Goal: Task Accomplishment & Management: Use online tool/utility

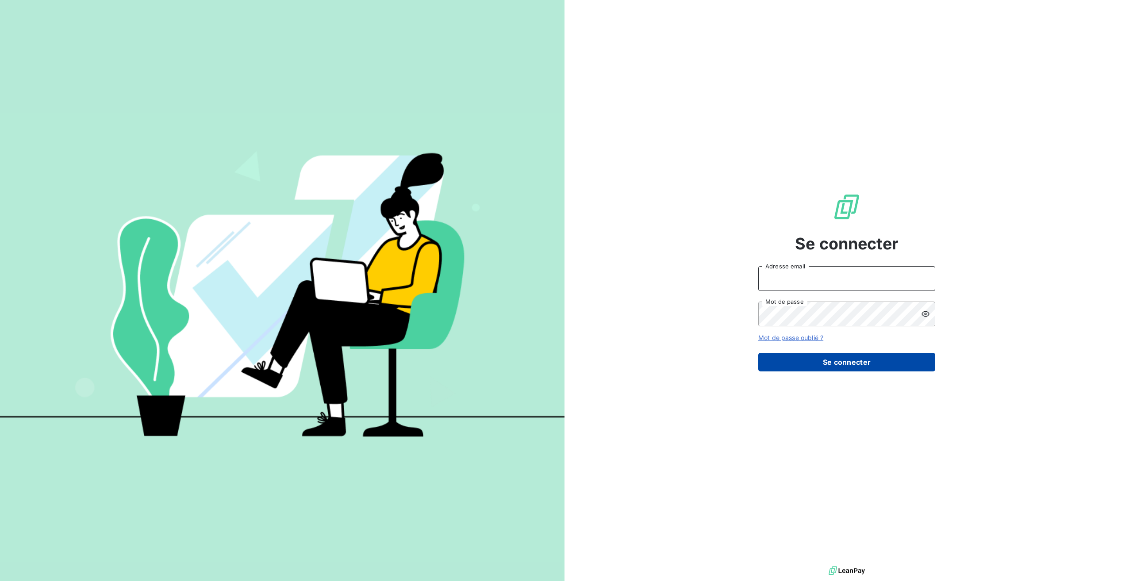
type input "[PERSON_NAME][EMAIL_ADDRESS][DOMAIN_NAME]"
click at [851, 360] on button "Se connecter" at bounding box center [846, 362] width 177 height 19
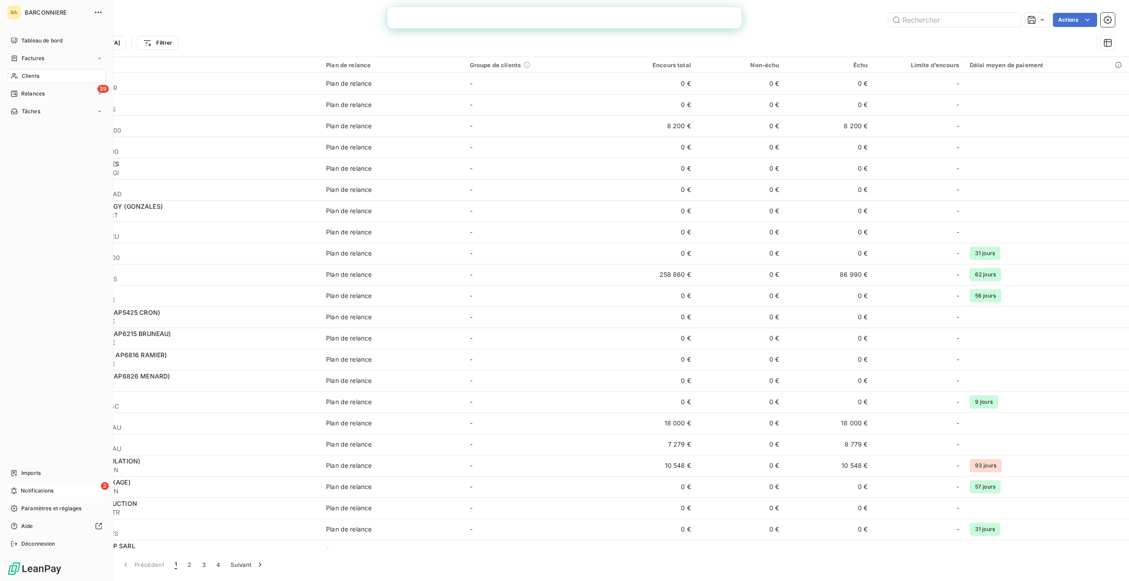
click at [37, 488] on span "Notifications" at bounding box center [37, 491] width 33 height 8
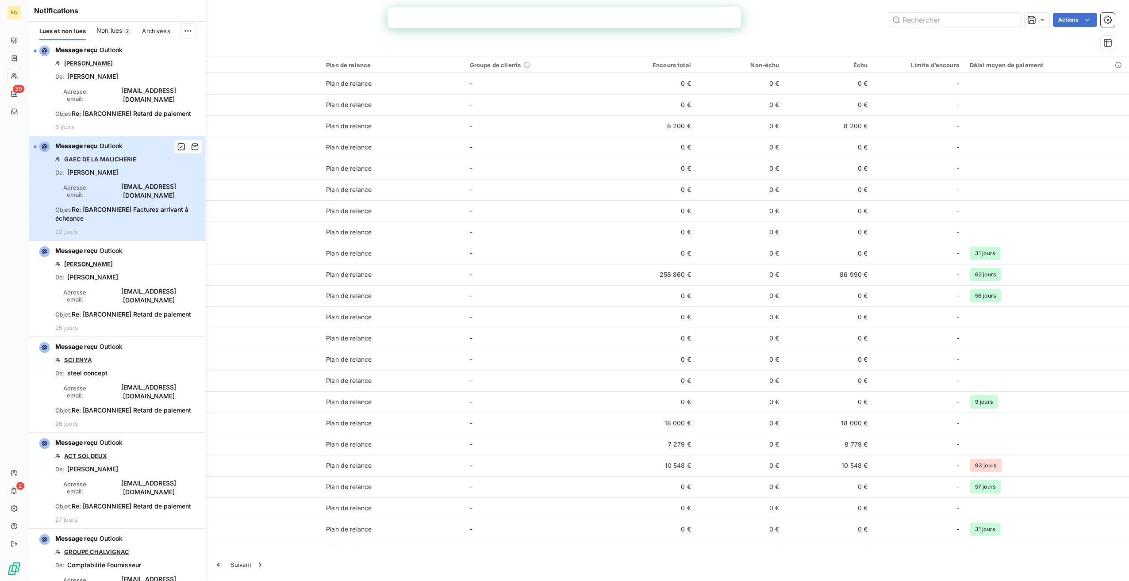
click at [83, 173] on span "[PERSON_NAME]" at bounding box center [92, 172] width 51 height 9
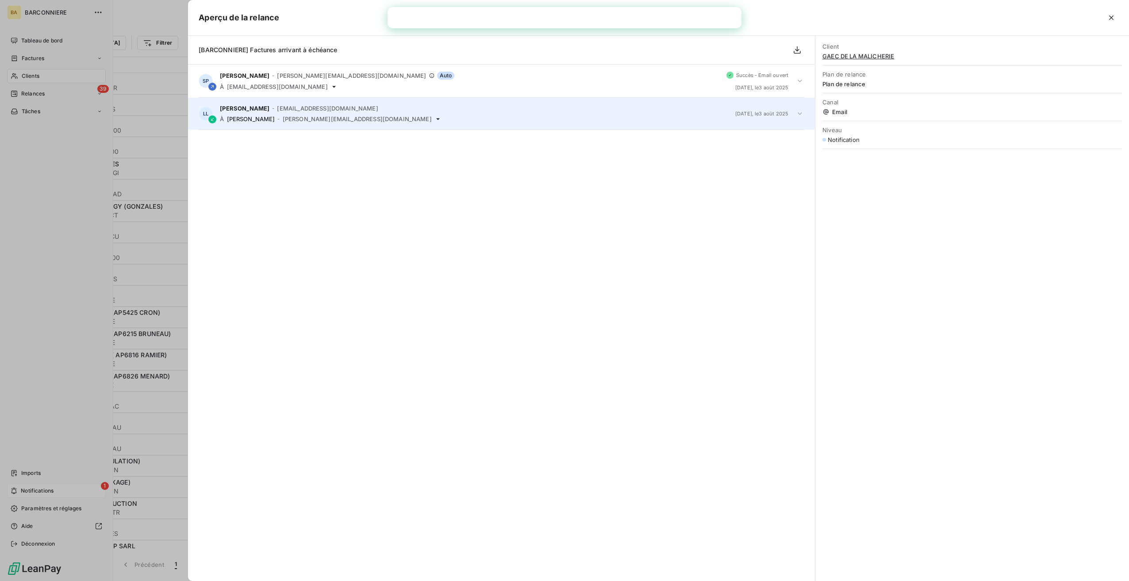
click at [303, 110] on span "[EMAIL_ADDRESS][DOMAIN_NAME]" at bounding box center [327, 108] width 101 height 7
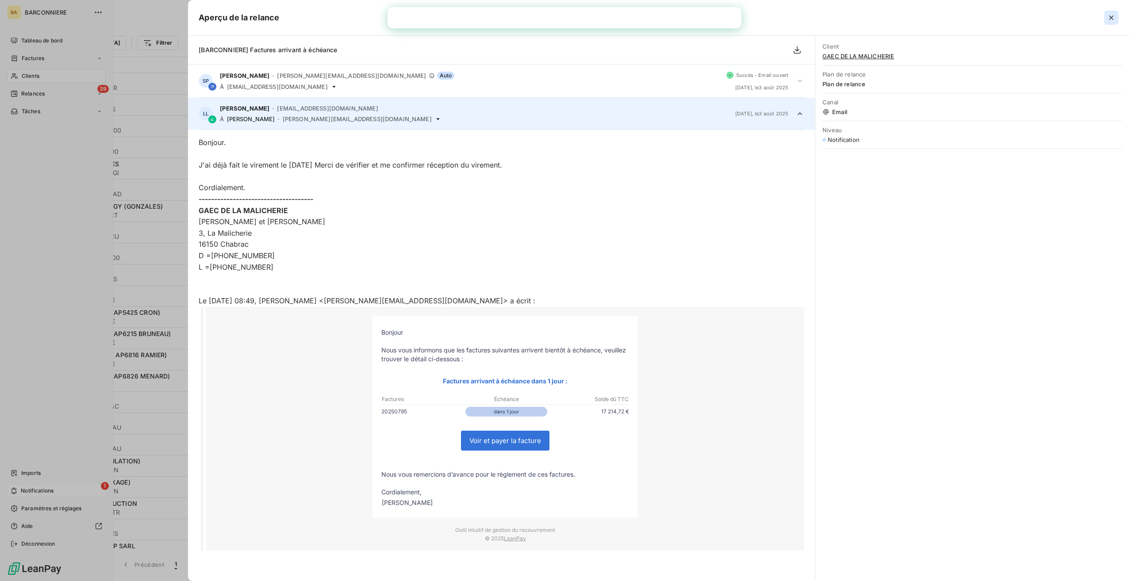
click at [1108, 18] on icon "button" at bounding box center [1110, 17] width 9 height 9
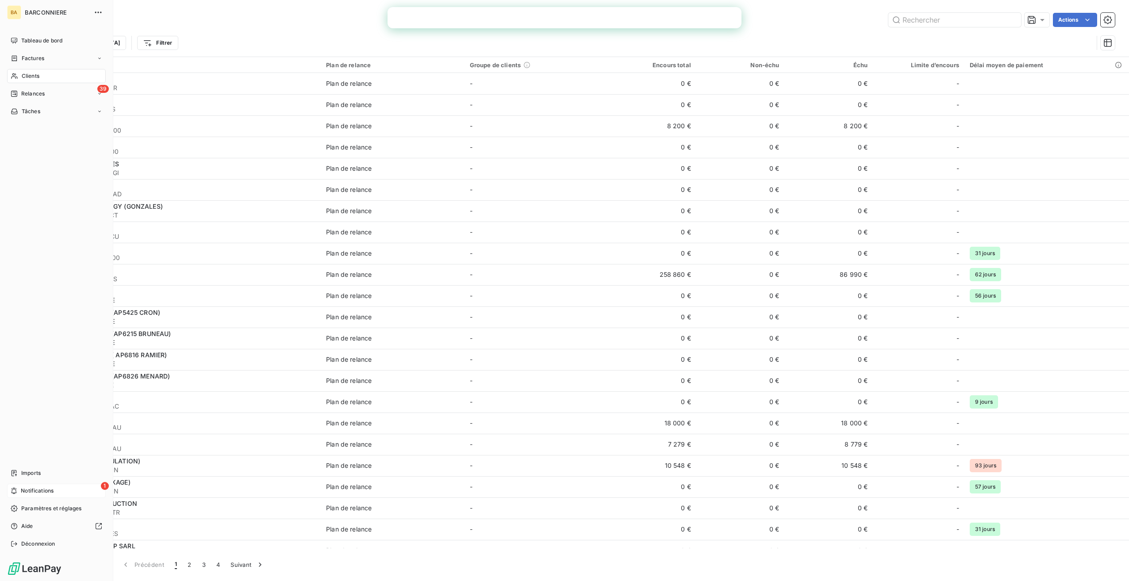
click at [31, 74] on span "Clients" at bounding box center [31, 76] width 18 height 8
click at [35, 95] on span "Relances" at bounding box center [32, 94] width 23 height 8
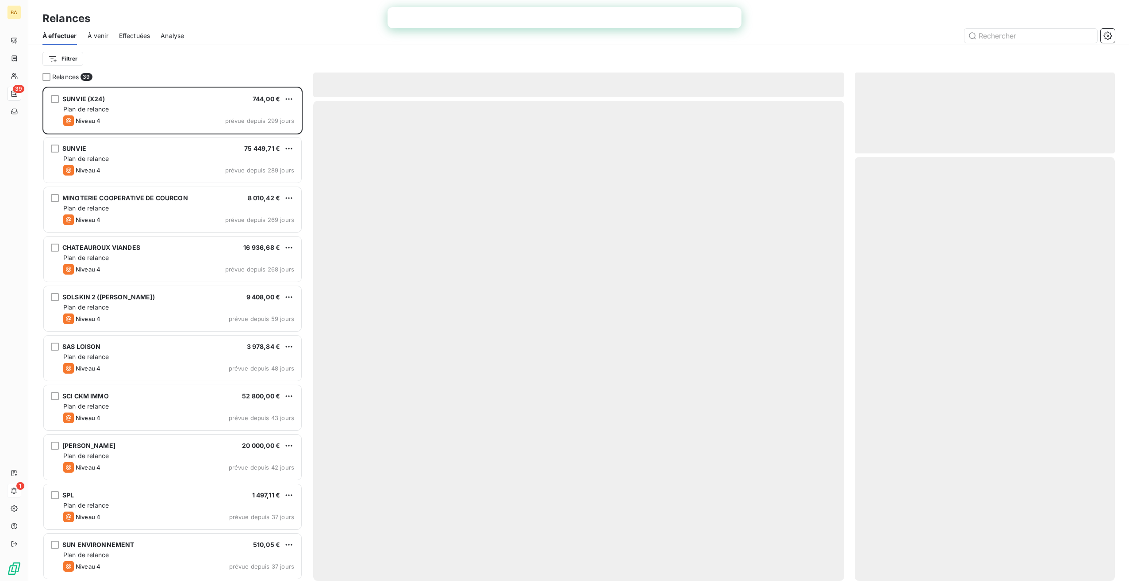
scroll to position [487, 253]
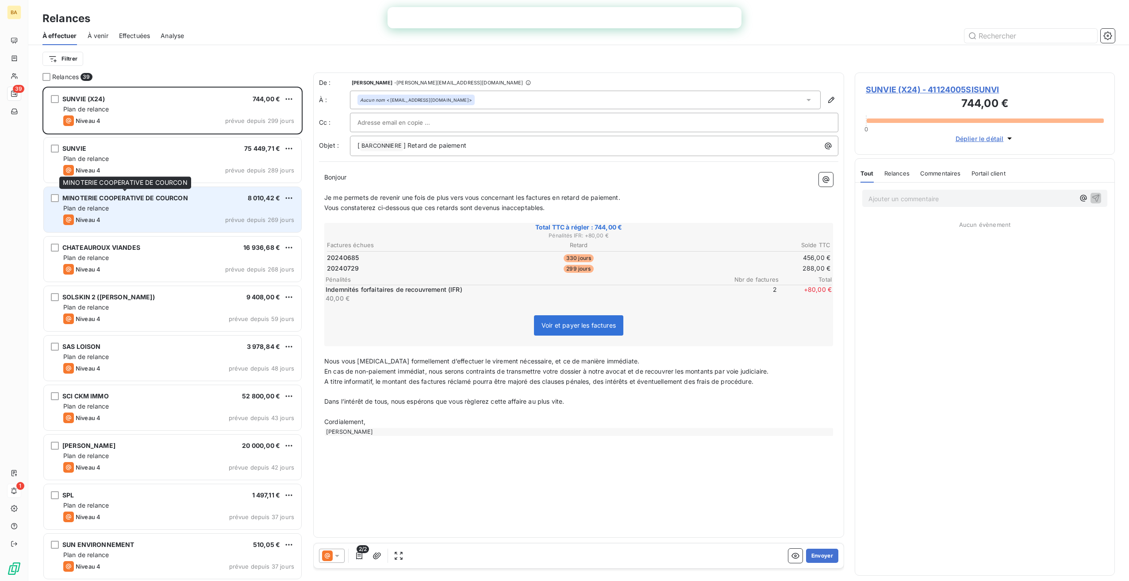
click at [119, 196] on span "MINOTERIE COOPERATIVE DE COURCON" at bounding box center [125, 198] width 126 height 8
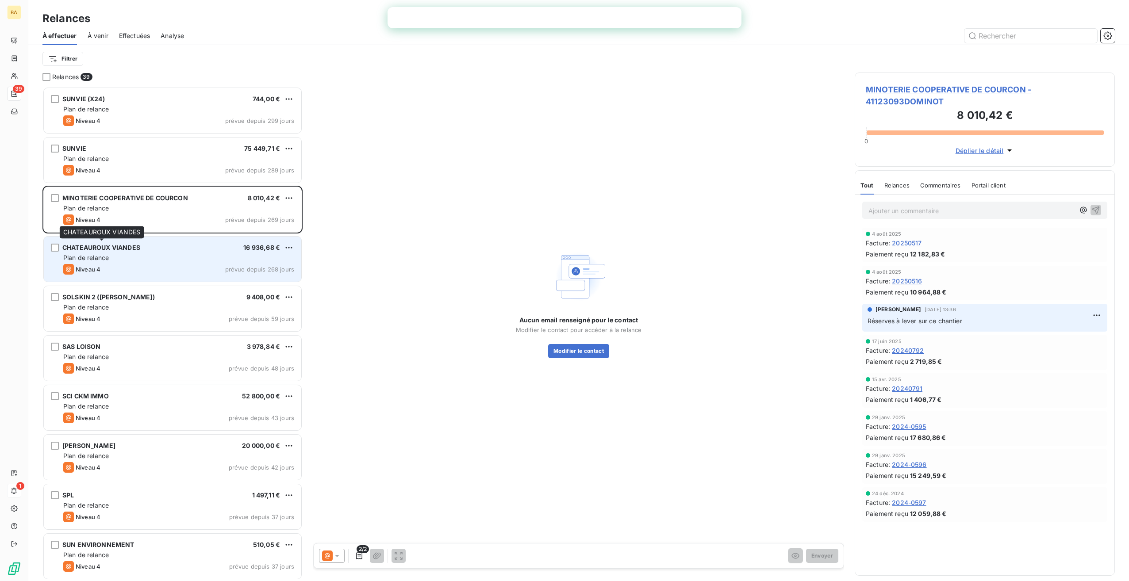
click at [99, 247] on span "CHATEAUROUX VIANDES" at bounding box center [101, 248] width 78 height 8
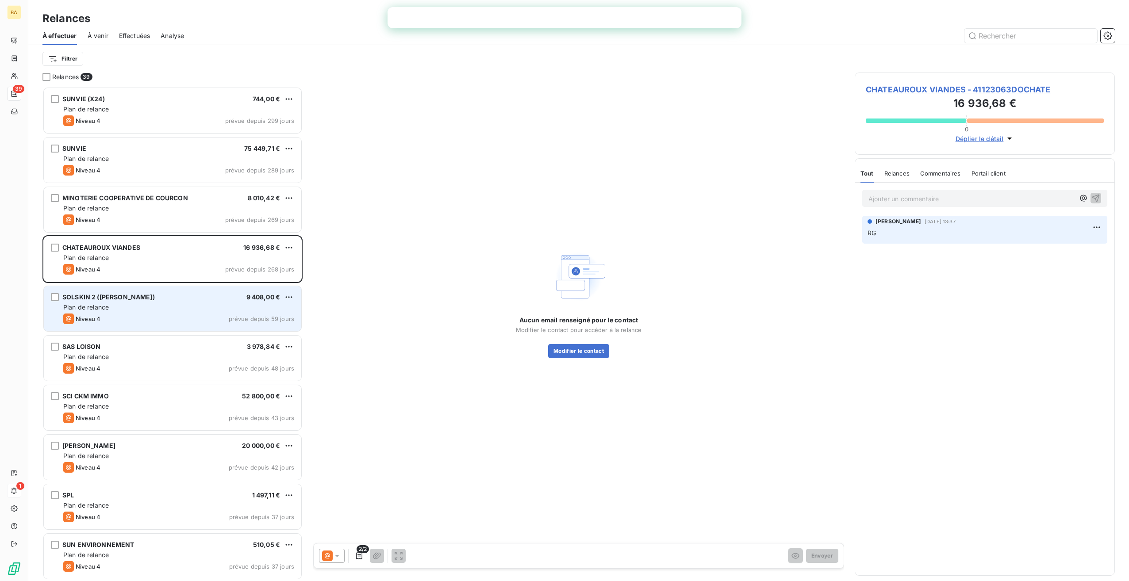
click at [111, 301] on div "SOLSKIN 2 ([PERSON_NAME])" at bounding box center [108, 297] width 92 height 9
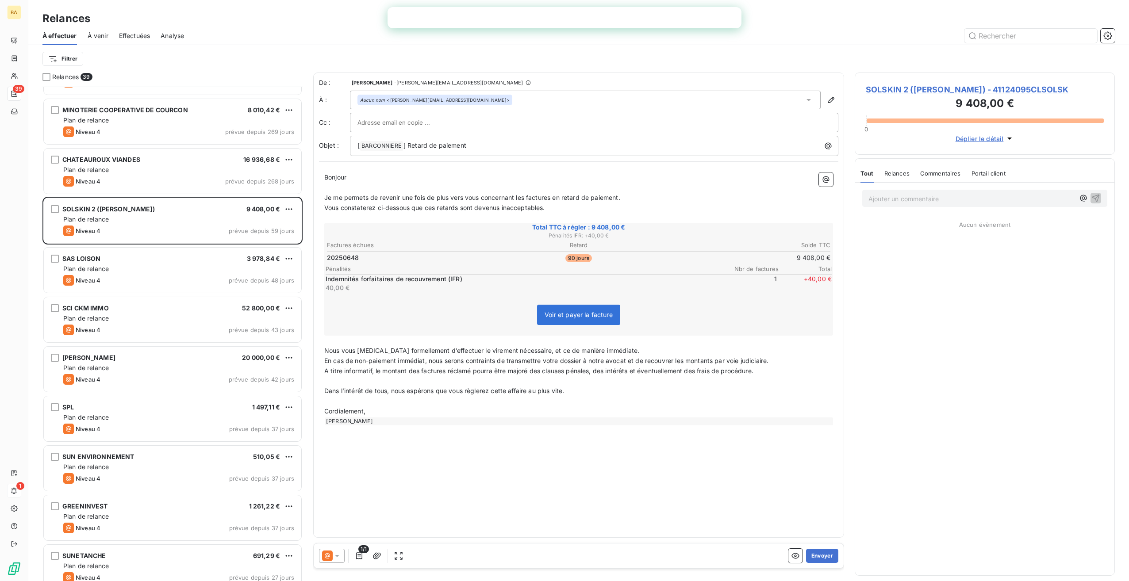
scroll to position [88, 0]
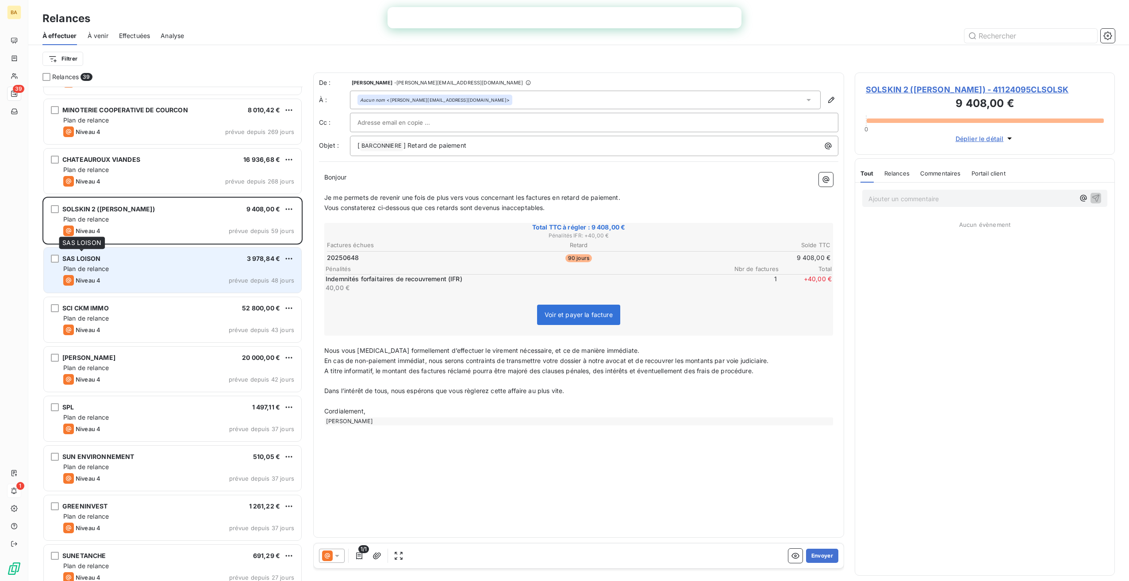
click at [75, 258] on span "SAS LOISON" at bounding box center [81, 259] width 38 height 8
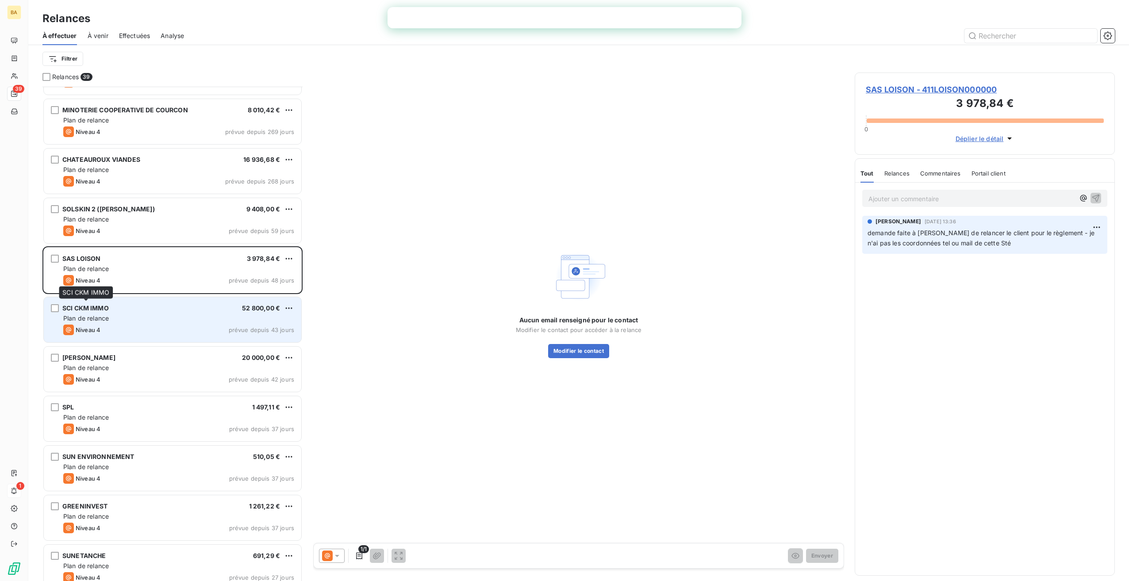
click at [85, 308] on span "SCI CKM IMMO" at bounding box center [85, 308] width 46 height 8
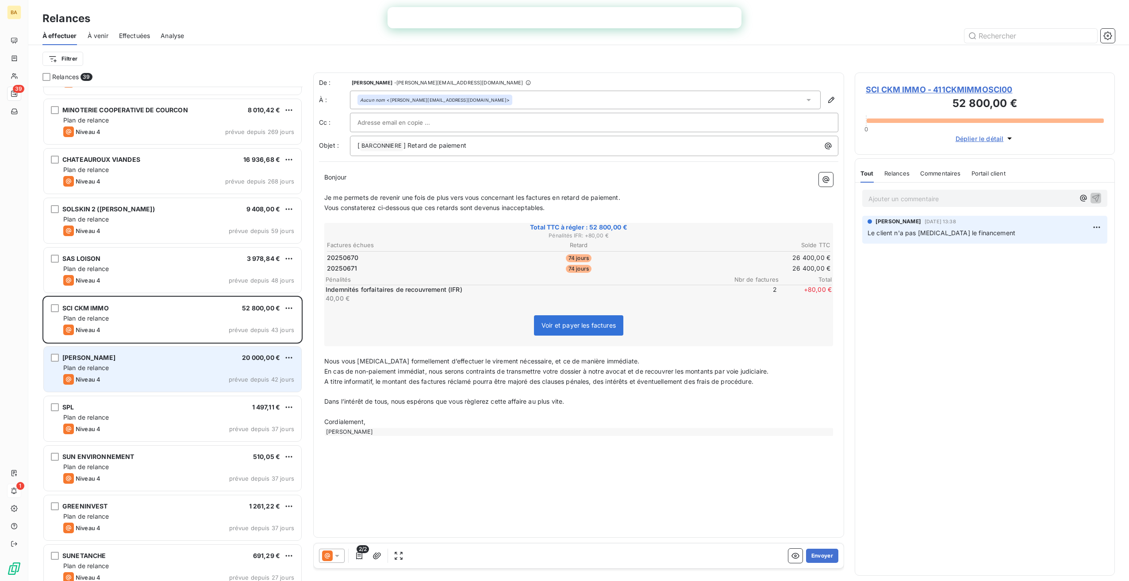
click at [82, 361] on div "[PERSON_NAME]" at bounding box center [88, 357] width 53 height 9
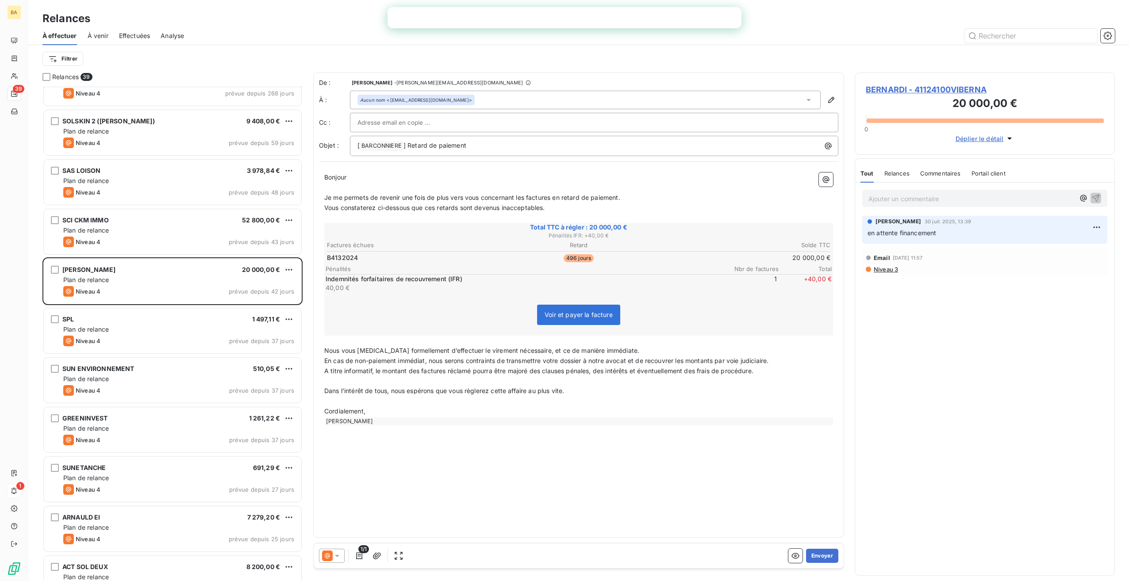
scroll to position [177, 0]
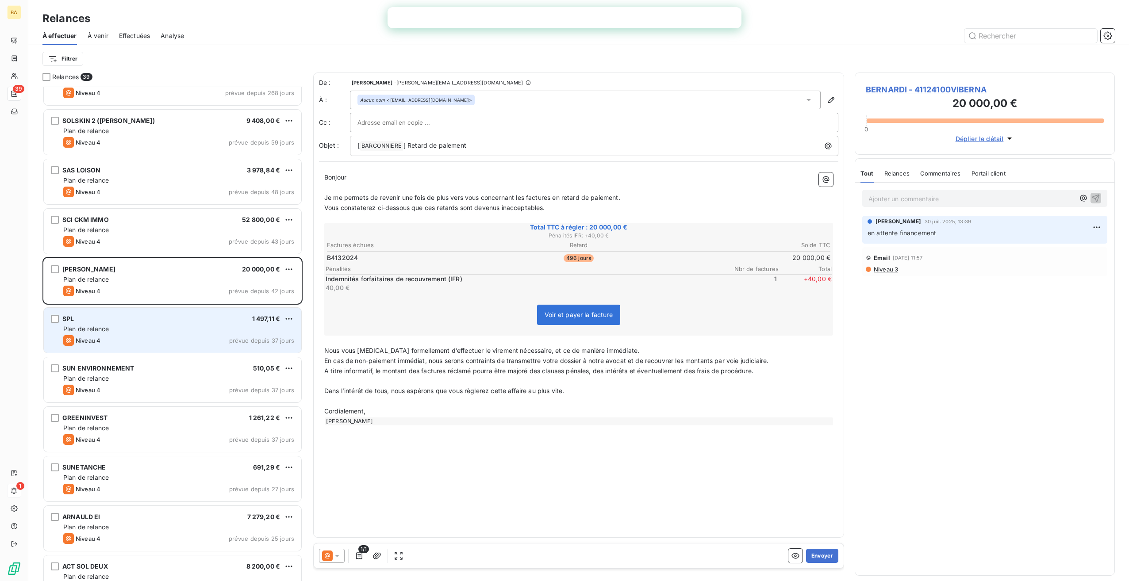
click at [98, 327] on span "Plan de relance" at bounding box center [86, 329] width 46 height 8
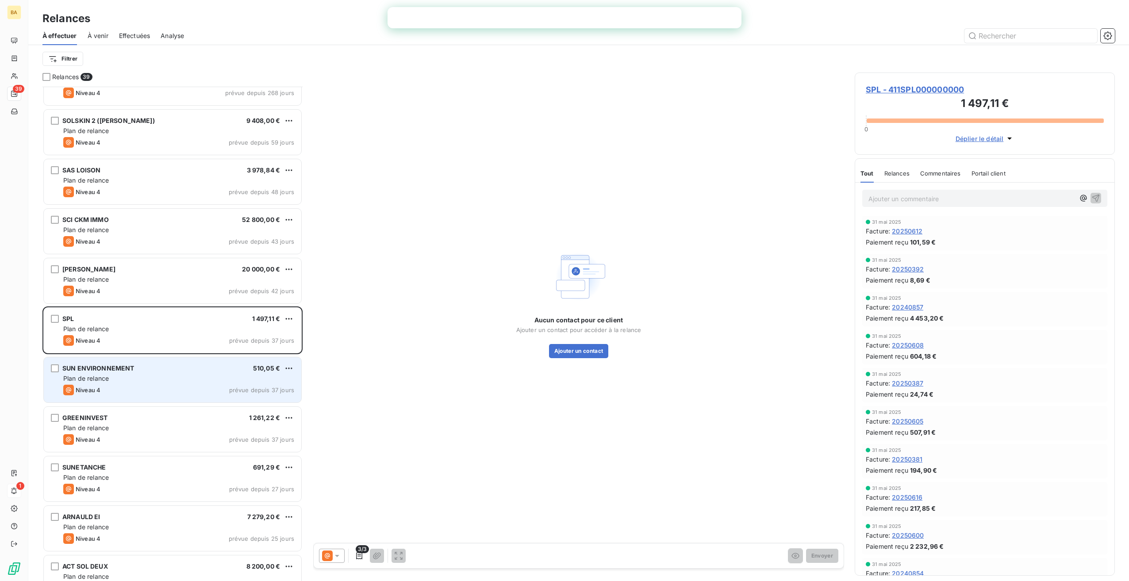
click at [102, 371] on div "SUN ENVIRONNEMENT" at bounding box center [98, 368] width 72 height 9
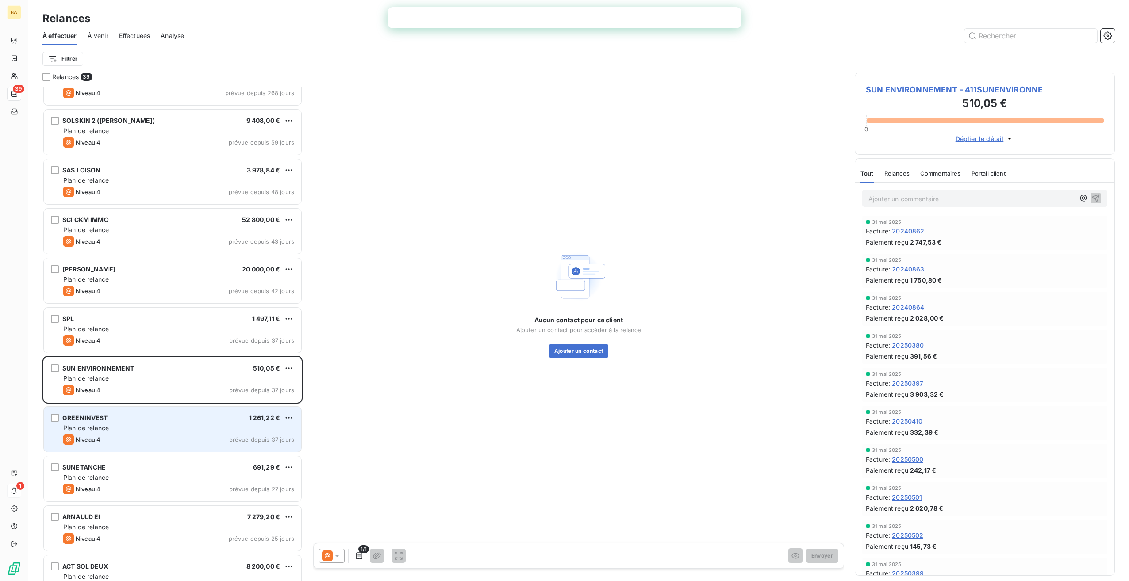
click at [97, 423] on div "GREENINVEST 1 261,22 € Plan de relance Niveau 4 prévue depuis 37 jours" at bounding box center [172, 429] width 257 height 45
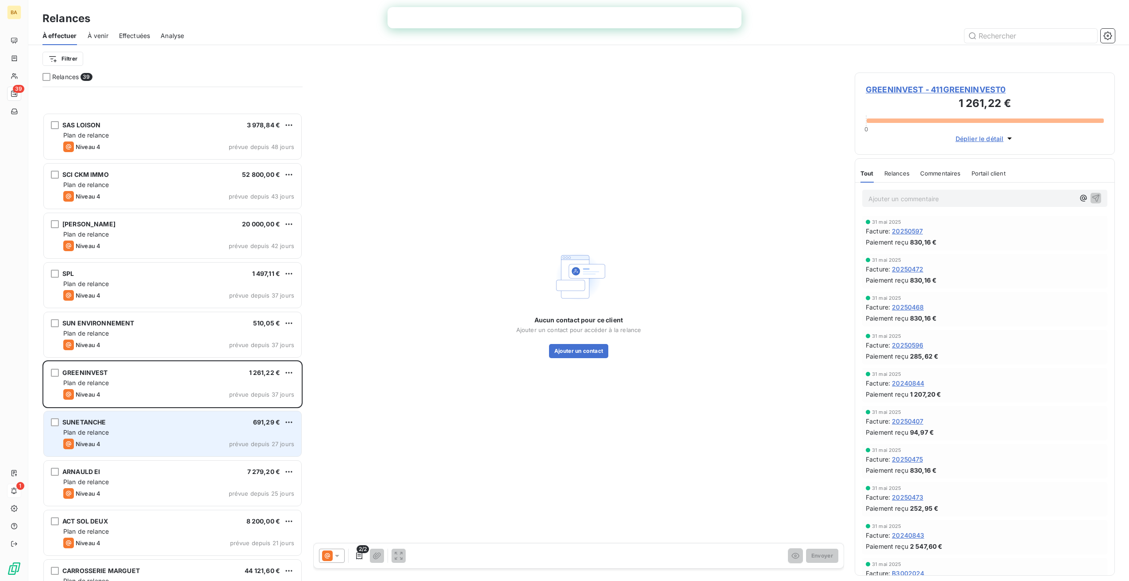
scroll to position [310, 0]
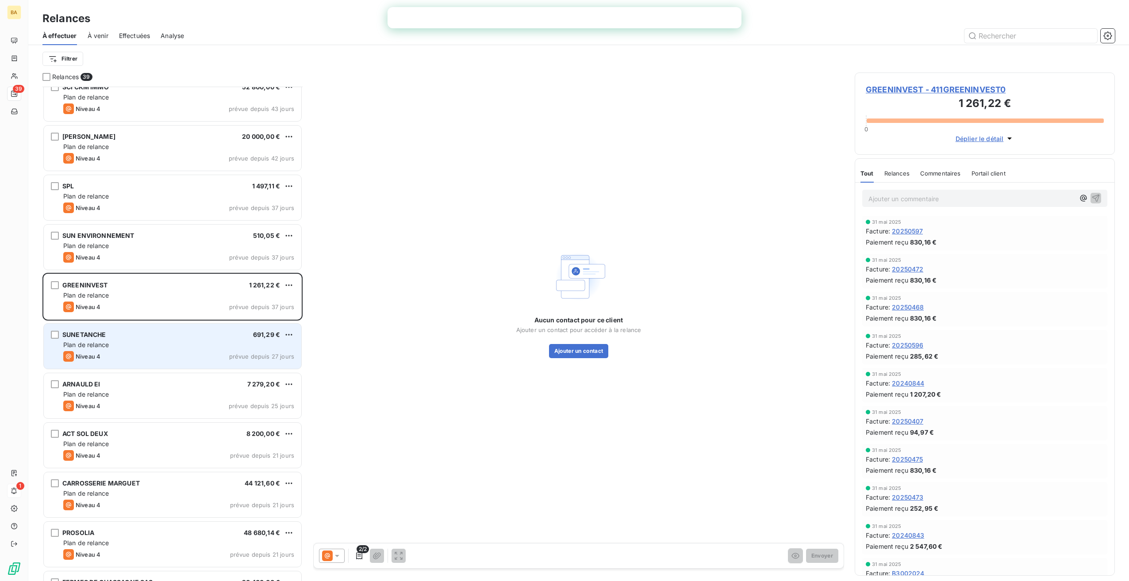
click at [84, 342] on span "Plan de relance" at bounding box center [86, 345] width 46 height 8
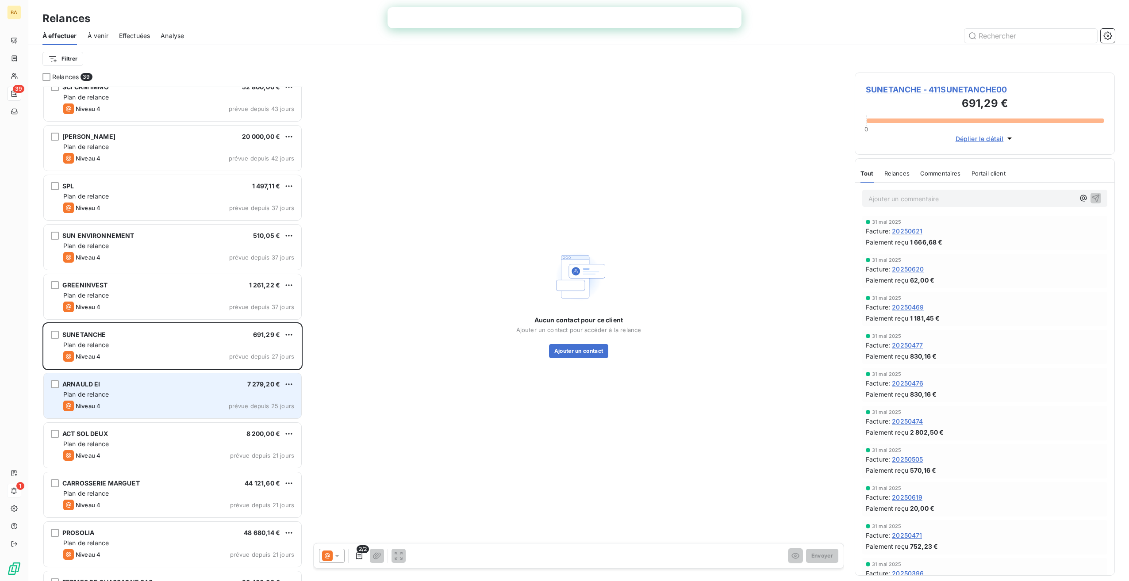
click at [92, 391] on span "Plan de relance" at bounding box center [86, 394] width 46 height 8
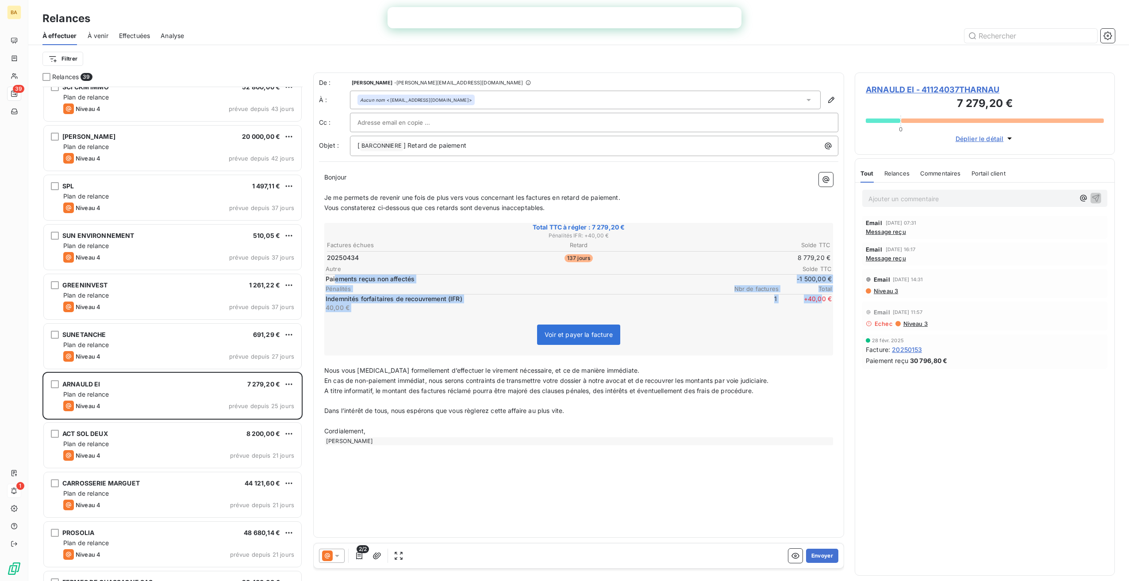
drag, startPoint x: 336, startPoint y: 279, endPoint x: 791, endPoint y: 329, distance: 457.3
click at [821, 307] on div "Factures échues Retard Solde TTC 20250434 137 jours 8 779,20 € Autre Solde TTC …" at bounding box center [578, 276] width 506 height 73
click at [456, 496] on div "De : [PERSON_NAME] - [PERSON_NAME][EMAIL_ADDRESS][DOMAIN_NAME] À : Aucun nom <[…" at bounding box center [578, 305] width 531 height 465
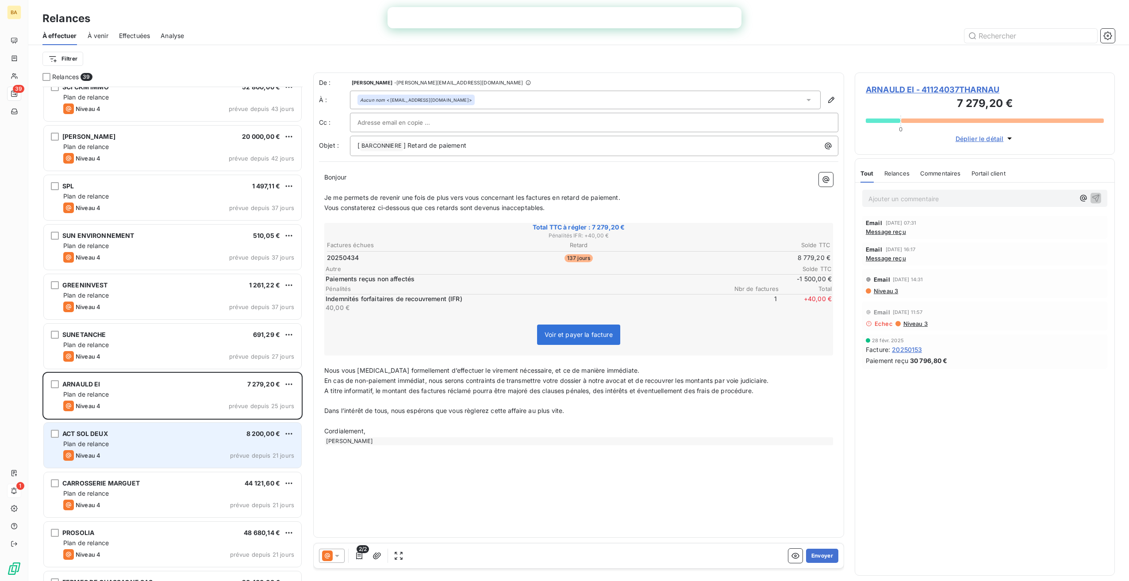
click at [89, 432] on span "ACT SOL DEUX" at bounding box center [85, 434] width 46 height 8
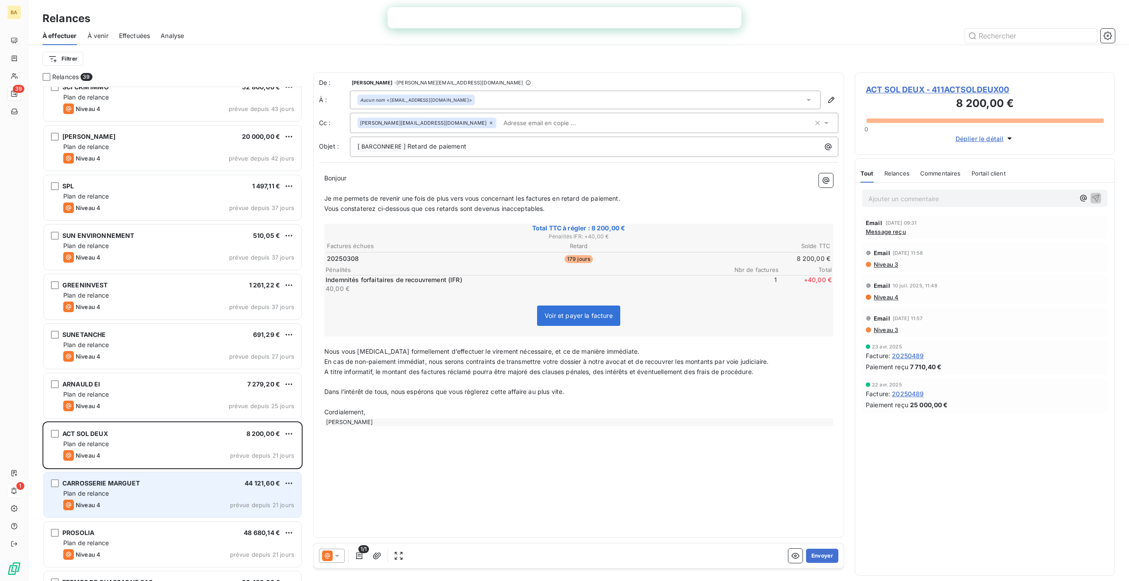
click at [93, 482] on span "CARROSSERIE MARGUET" at bounding box center [100, 483] width 77 height 8
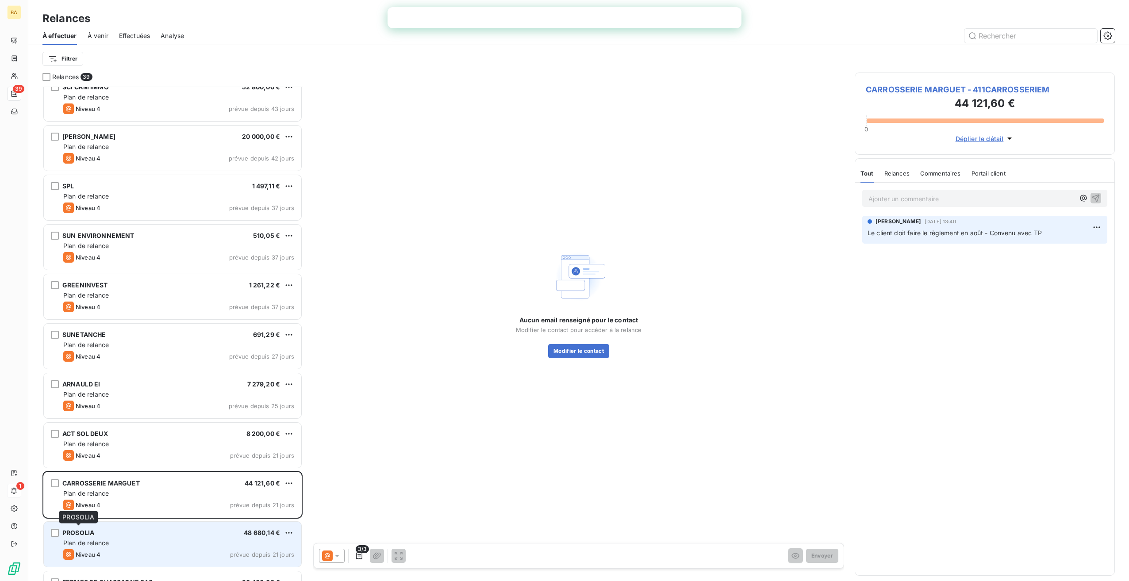
click at [68, 535] on span "PROSOLIA" at bounding box center [78, 533] width 32 height 8
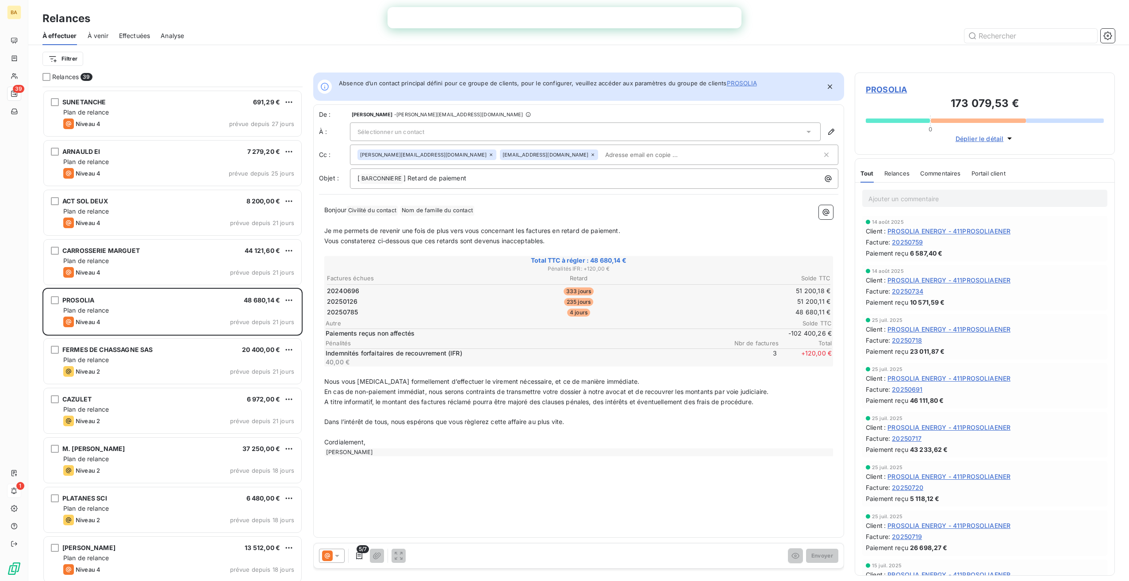
scroll to position [575, 0]
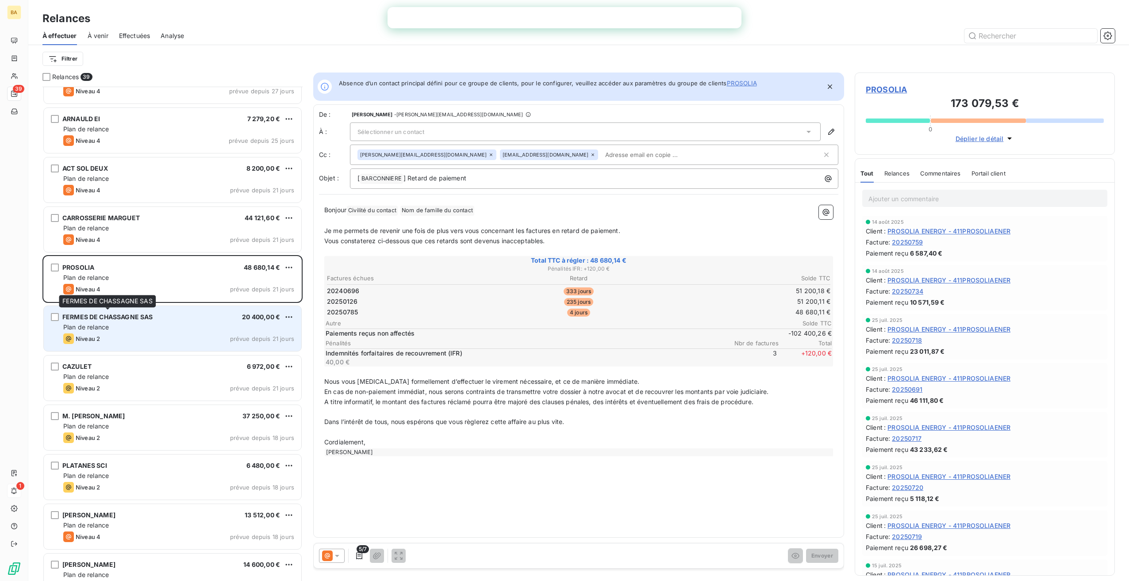
click at [114, 314] on span "FERMES DE CHASSAGNE SAS" at bounding box center [107, 317] width 90 height 8
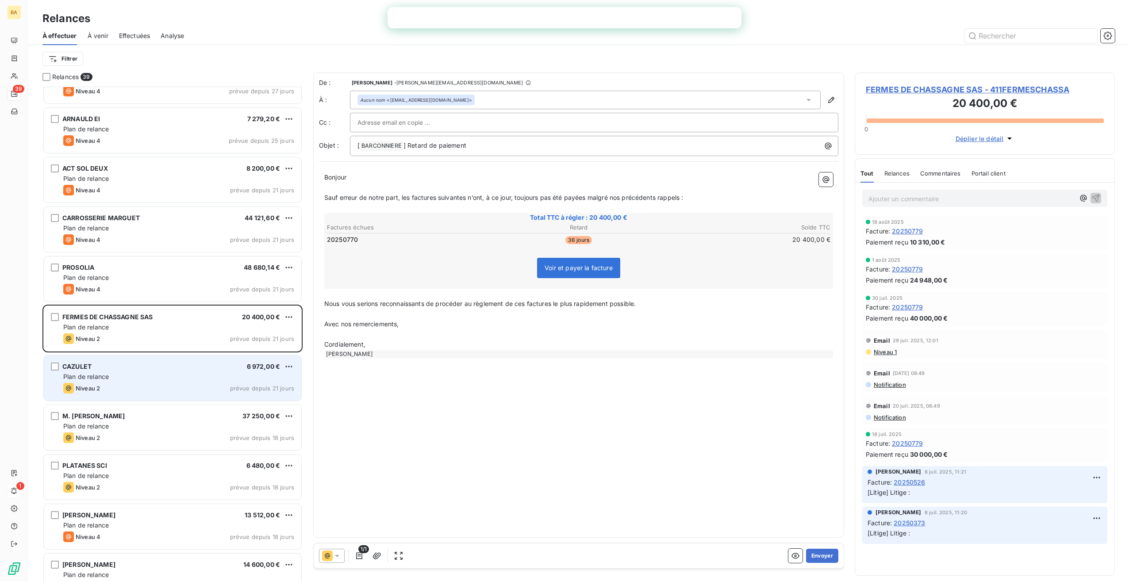
click at [74, 369] on span "CAZULET" at bounding box center [76, 367] width 29 height 8
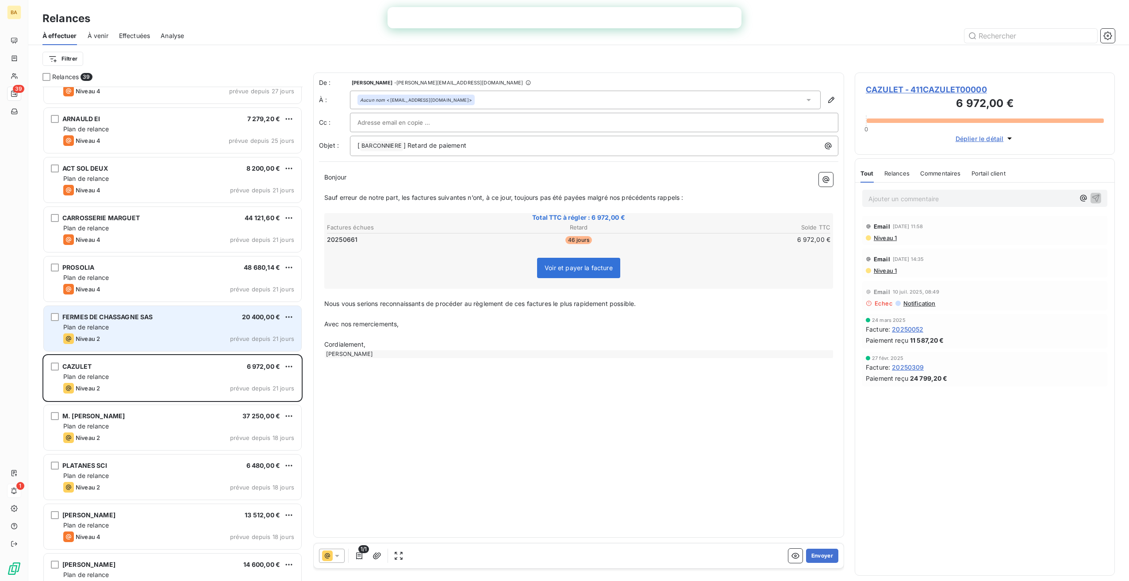
click at [99, 331] on div "FERMES DE CHASSAGNE SAS 20 400,00 € Plan de relance Niveau 2 prévue depuis 21 j…" at bounding box center [172, 328] width 257 height 45
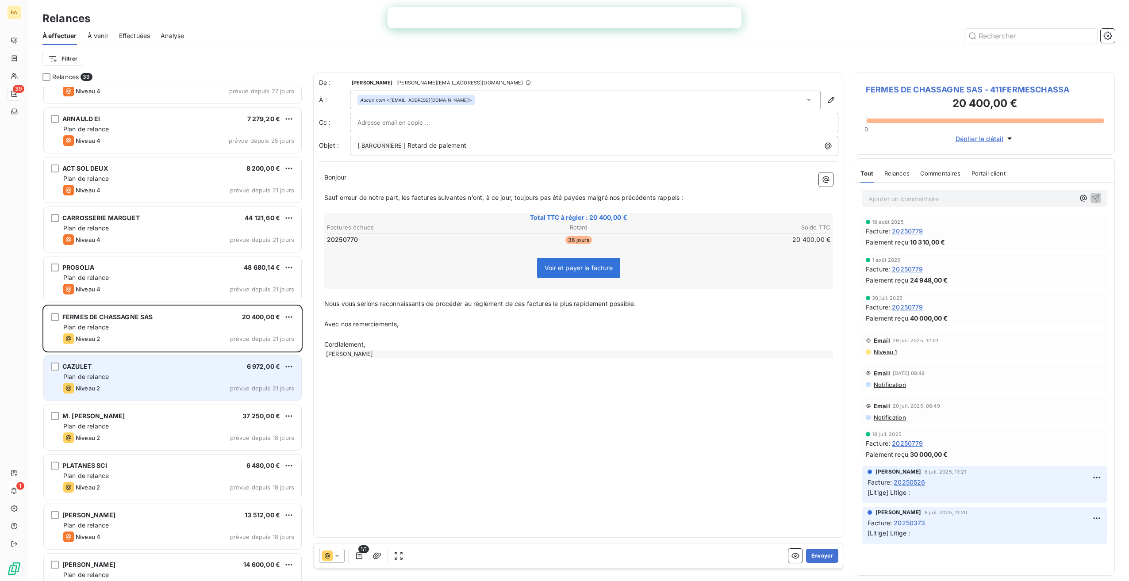
click at [92, 364] on div "CAZULET 6 972,00 €" at bounding box center [178, 367] width 231 height 8
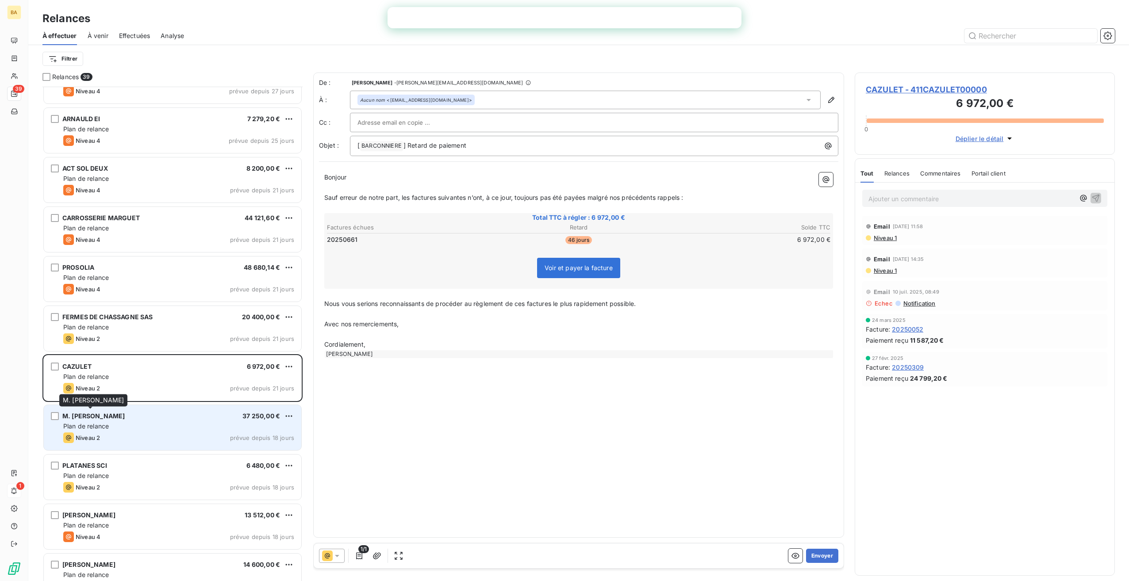
click at [103, 416] on span "M. [PERSON_NAME]" at bounding box center [93, 416] width 62 height 8
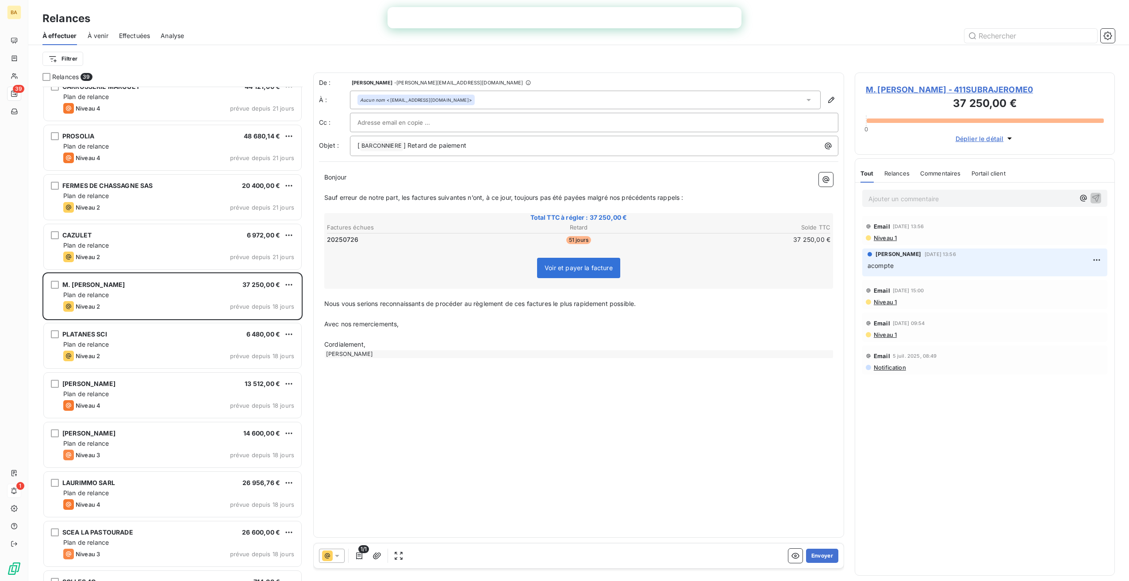
scroll to position [708, 0]
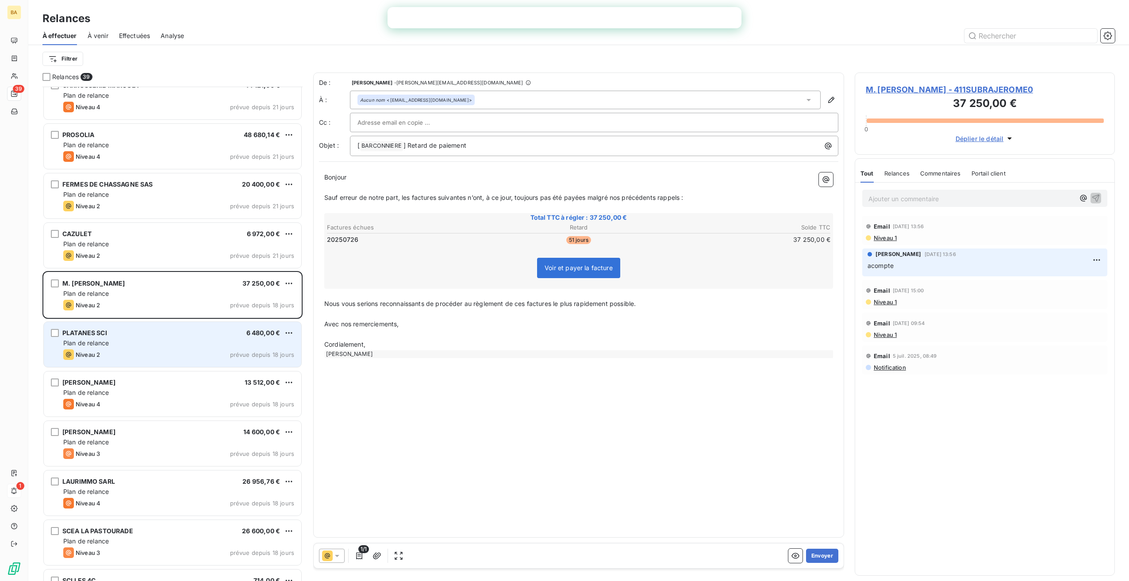
click at [95, 329] on span "PLATANES SCI" at bounding box center [84, 333] width 45 height 8
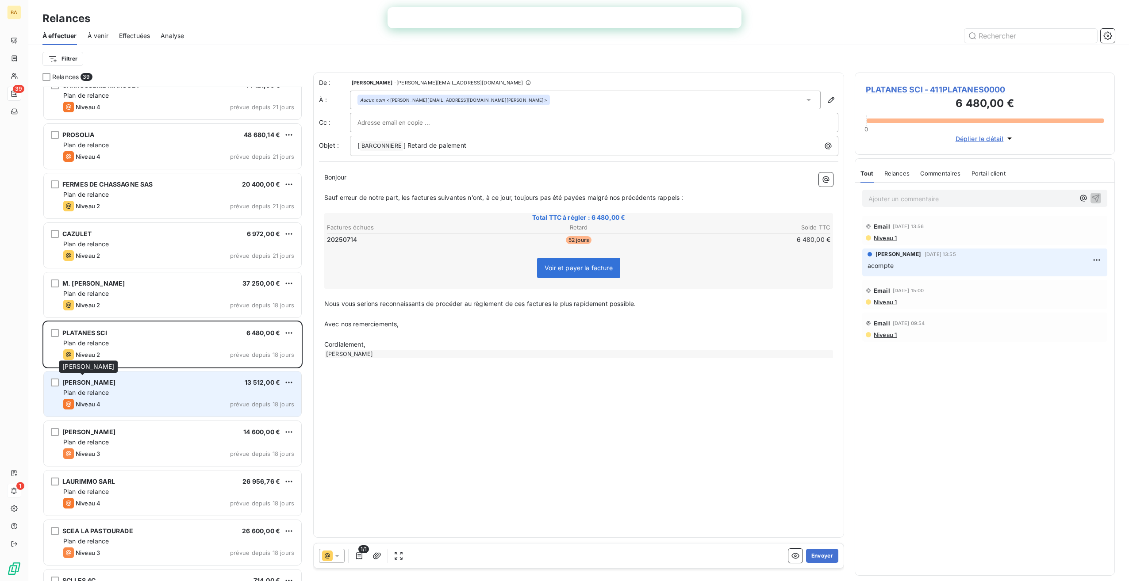
click at [84, 383] on span "[PERSON_NAME]" at bounding box center [88, 383] width 53 height 8
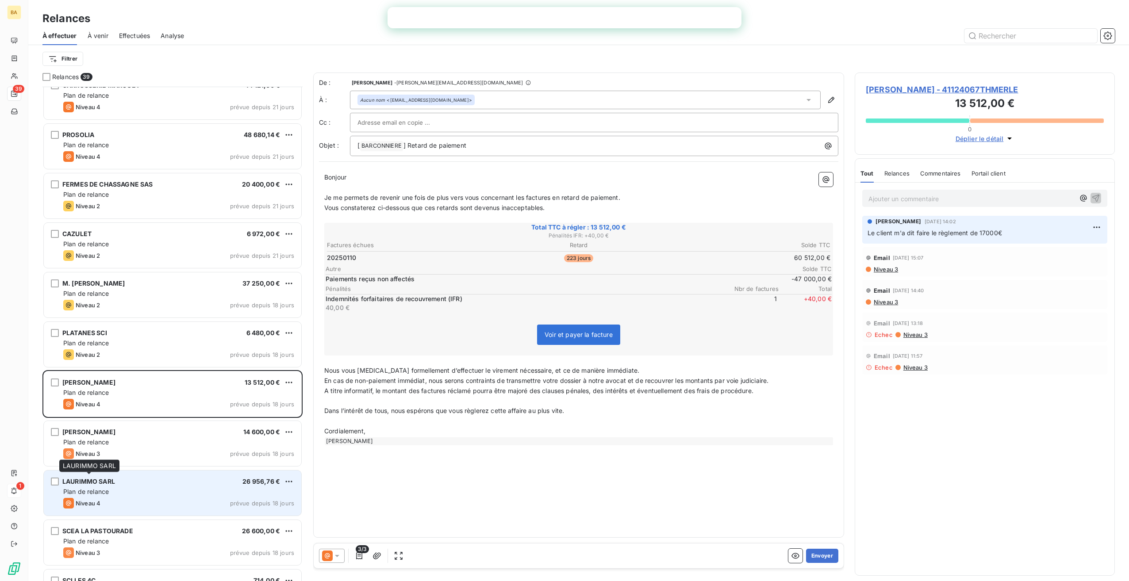
click at [87, 482] on span "LAURIMMO SARL" at bounding box center [88, 482] width 53 height 8
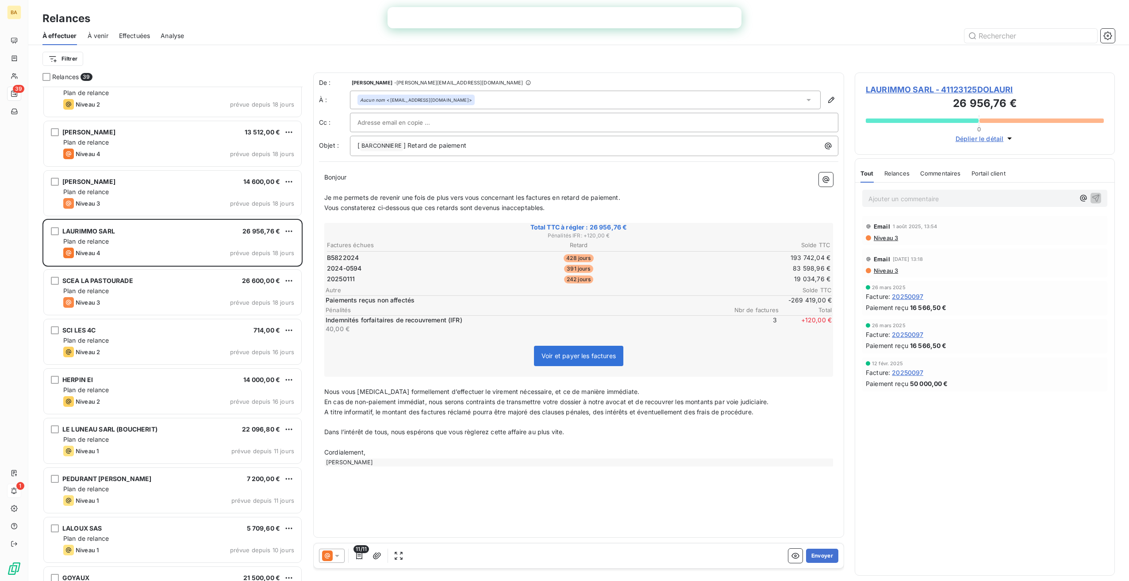
scroll to position [973, 0]
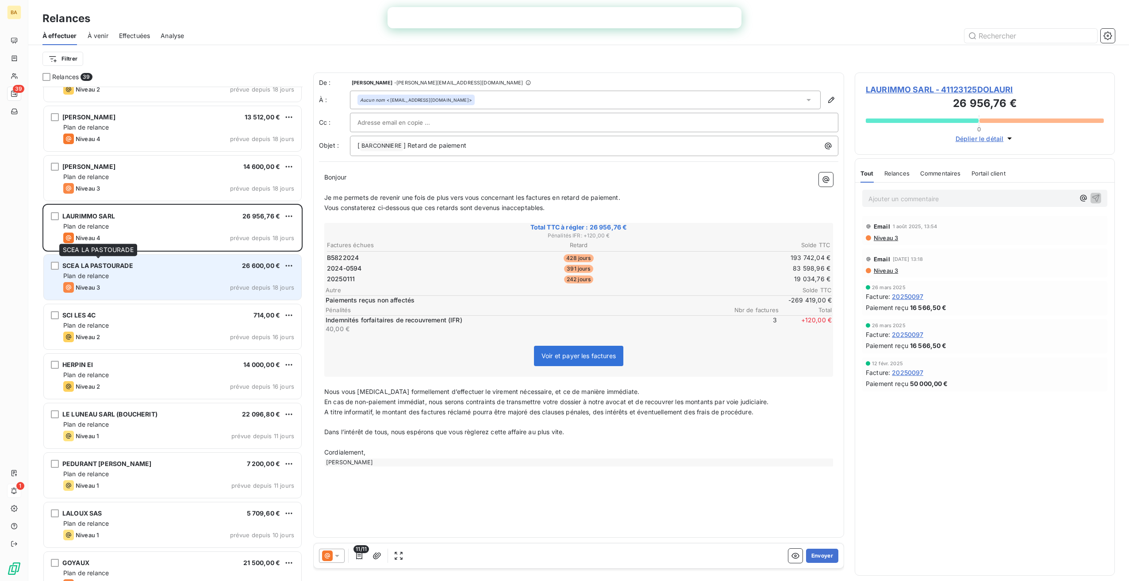
click at [114, 263] on span "SCEA LA PASTOURADE" at bounding box center [97, 266] width 71 height 8
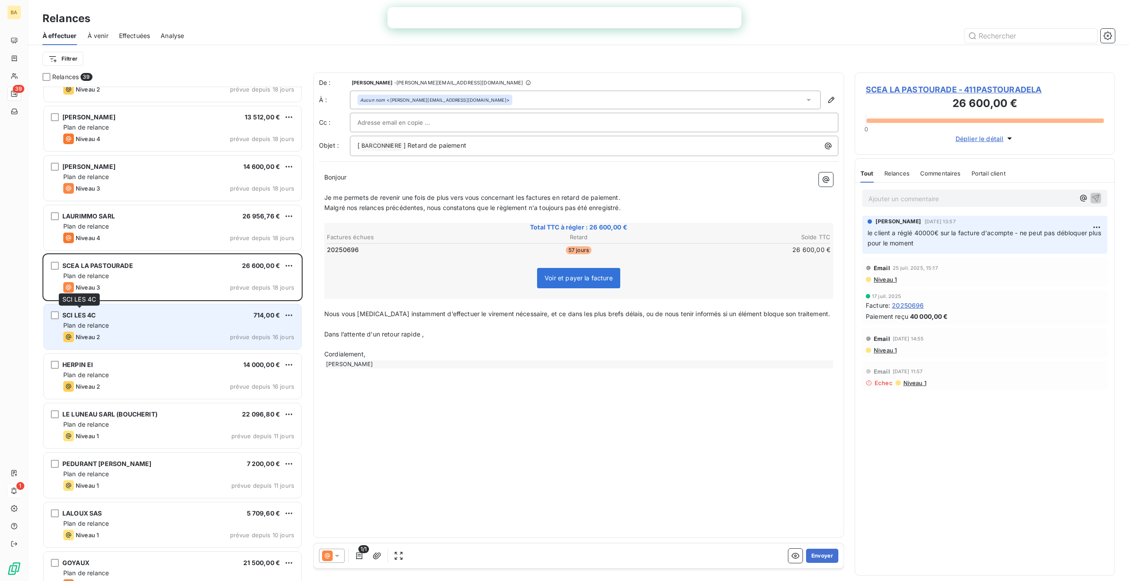
click at [74, 311] on span "SCI LES 4C" at bounding box center [79, 315] width 34 height 8
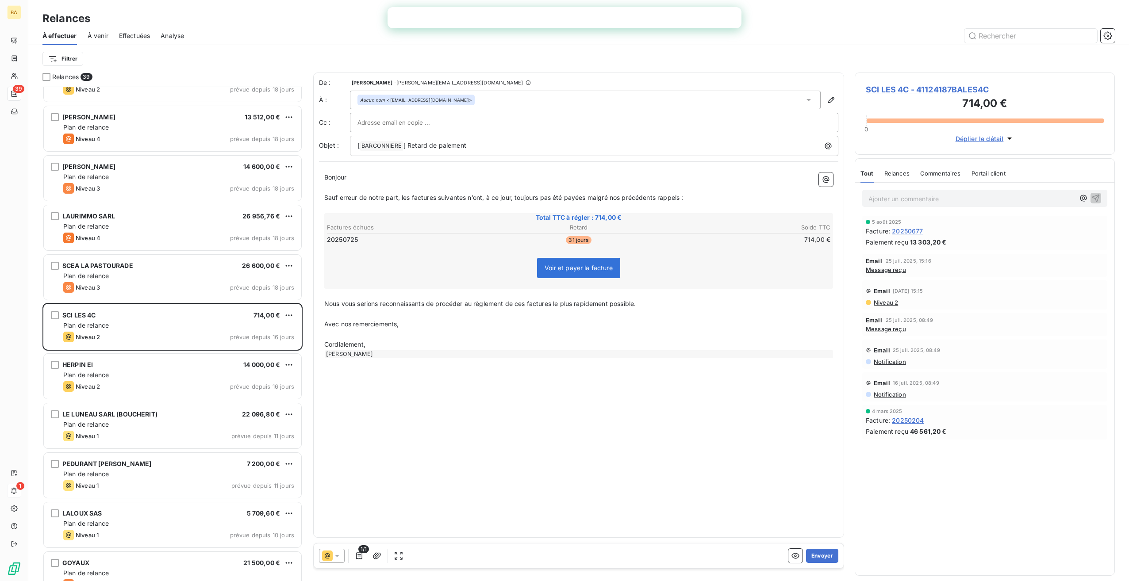
click at [342, 554] on div at bounding box center [332, 556] width 26 height 14
click at [357, 483] on span "Niveau 1" at bounding box center [349, 485] width 25 height 9
click at [599, 269] on span "Voir et payer la facture" at bounding box center [578, 268] width 68 height 8
click at [576, 426] on div "De : [PERSON_NAME] - [PERSON_NAME][EMAIL_ADDRESS][DOMAIN_NAME] À : Aucun nom <[…" at bounding box center [578, 305] width 531 height 465
click at [822, 556] on button "Envoyer" at bounding box center [822, 556] width 32 height 14
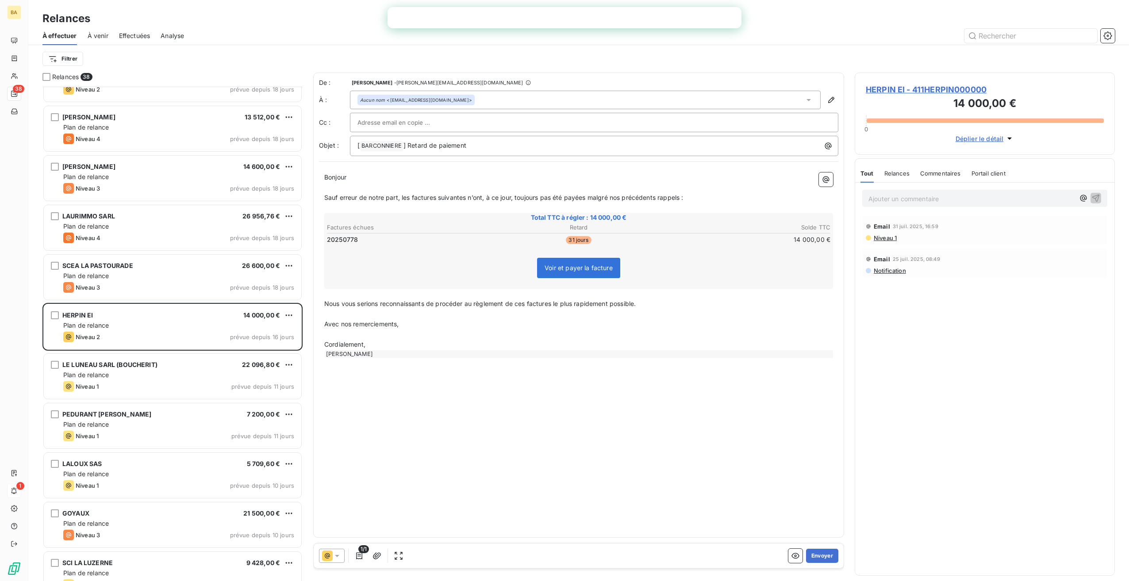
click at [337, 556] on icon at bounding box center [337, 556] width 4 height 2
click at [346, 483] on span "Niveau 1" at bounding box center [349, 485] width 25 height 9
click at [445, 478] on div "De : [PERSON_NAME] - [PERSON_NAME][EMAIL_ADDRESS][DOMAIN_NAME] À : Aucun nom <[…" at bounding box center [578, 305] width 531 height 465
click at [825, 554] on button "Envoyer" at bounding box center [822, 556] width 32 height 14
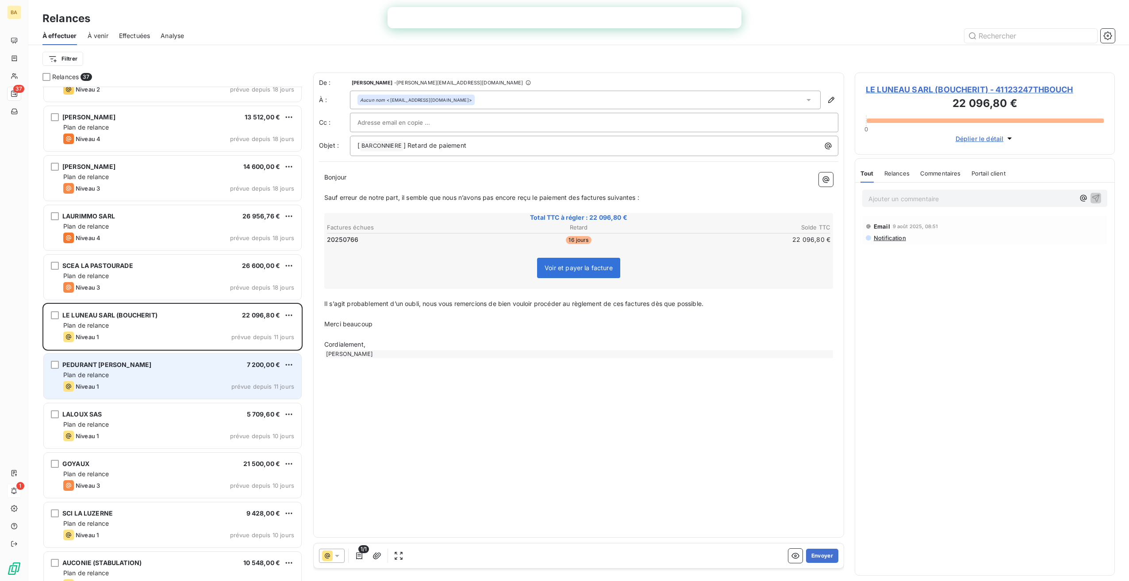
click at [111, 367] on span "PEDURANT [PERSON_NAME]" at bounding box center [106, 365] width 89 height 8
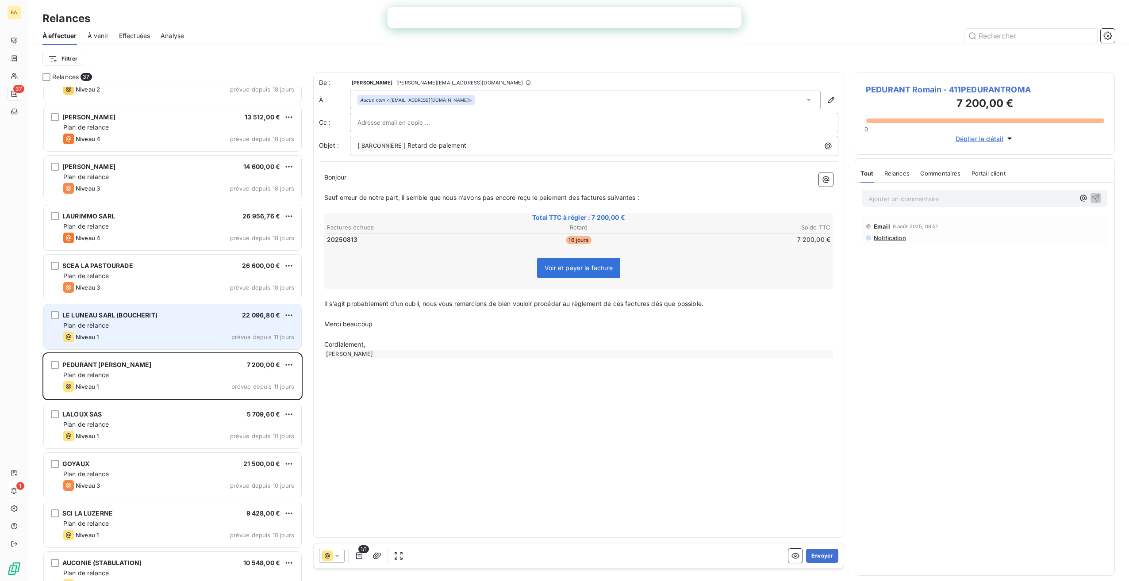
click at [141, 327] on div "Plan de relance" at bounding box center [178, 325] width 231 height 9
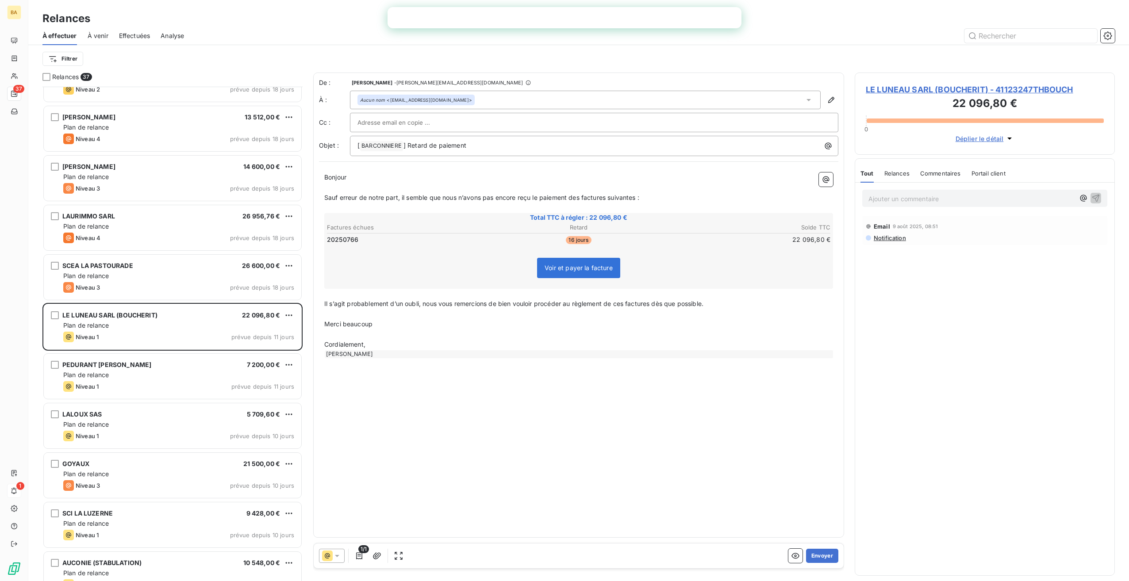
click at [925, 195] on p "Ajouter un commentaire ﻿" at bounding box center [971, 198] width 206 height 11
click at [958, 198] on span "ne pas relancer - pb de finitiions" at bounding box center [916, 198] width 96 height 8
click at [955, 196] on span "ne pas relancer - pb de finitiions" at bounding box center [916, 198] width 96 height 8
click at [991, 196] on p "ne pas relancer - pb de finitions" at bounding box center [971, 198] width 206 height 10
click at [1034, 198] on p "ne pas relancer - pb de finitions sur chantier" at bounding box center [971, 198] width 206 height 10
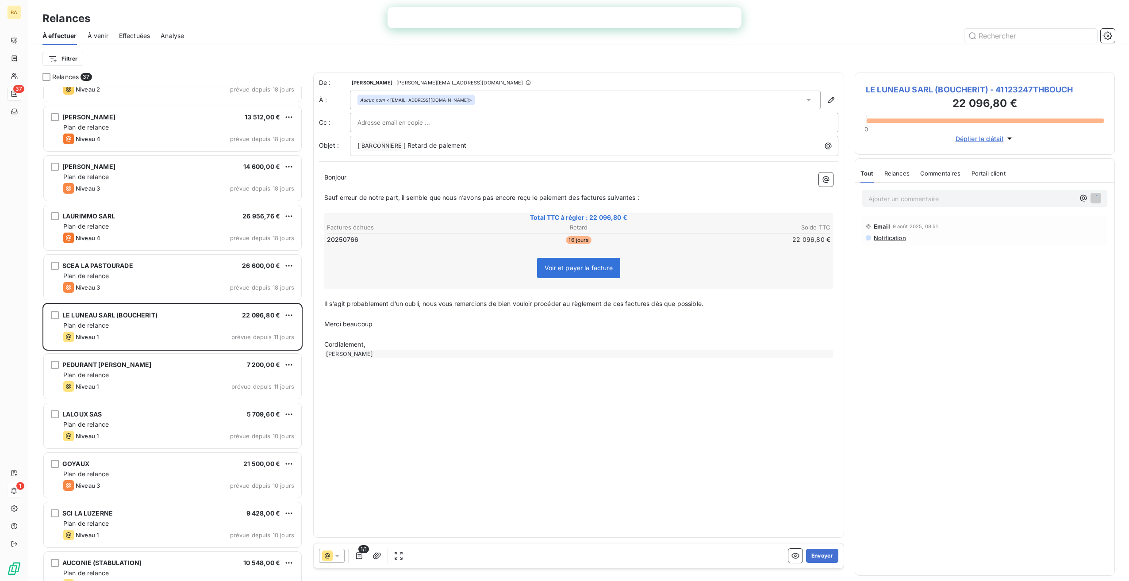
click at [900, 171] on span "Relances" at bounding box center [896, 173] width 25 height 7
click at [869, 171] on span "Tout" at bounding box center [866, 173] width 12 height 7
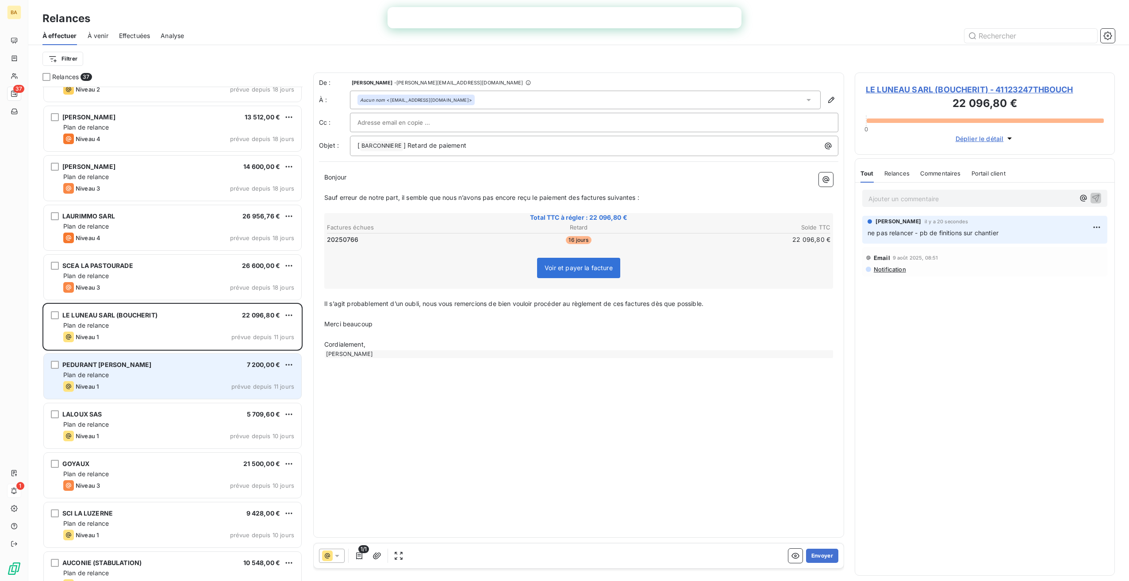
click at [99, 364] on span "PEDURANT [PERSON_NAME]" at bounding box center [106, 365] width 89 height 8
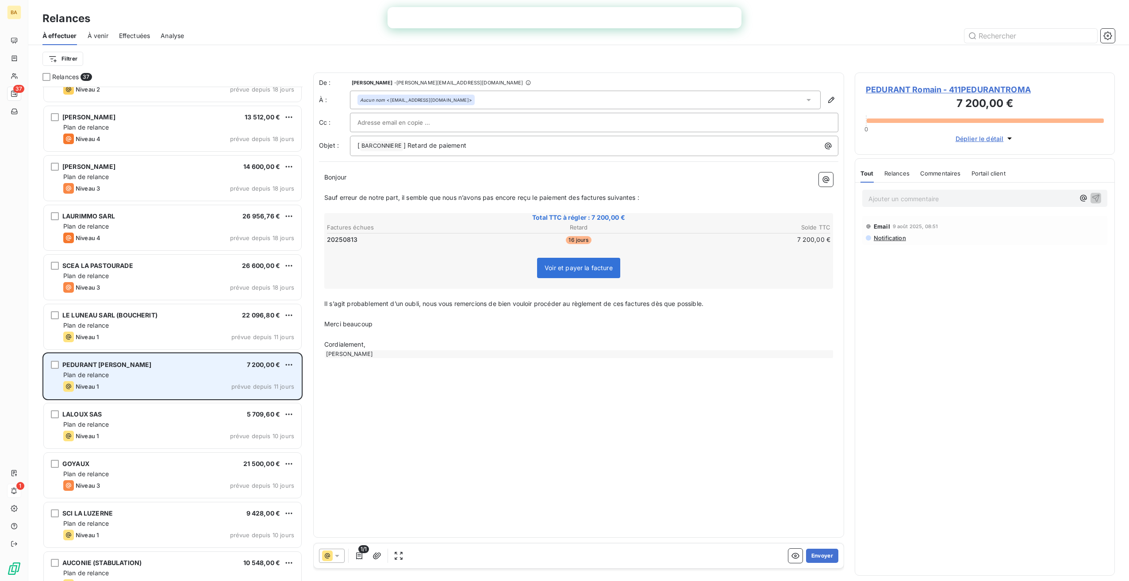
click at [170, 380] on div "PEDURANT Romain 7 200,00 € Plan de relance Niveau 1 prévue depuis 11 jours" at bounding box center [172, 376] width 257 height 45
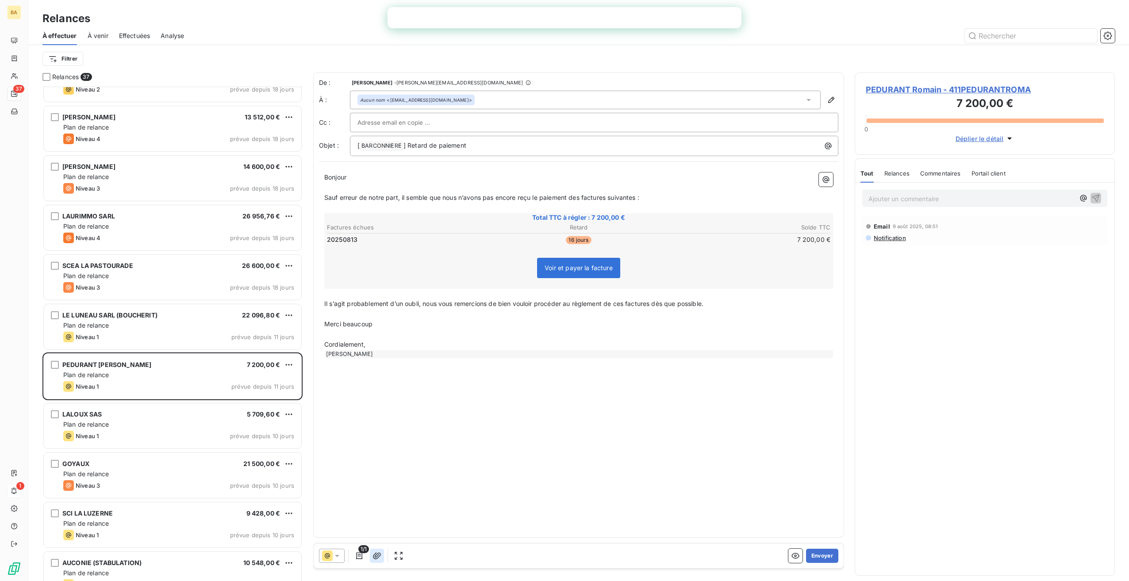
click at [375, 558] on icon "button" at bounding box center [376, 555] width 9 height 9
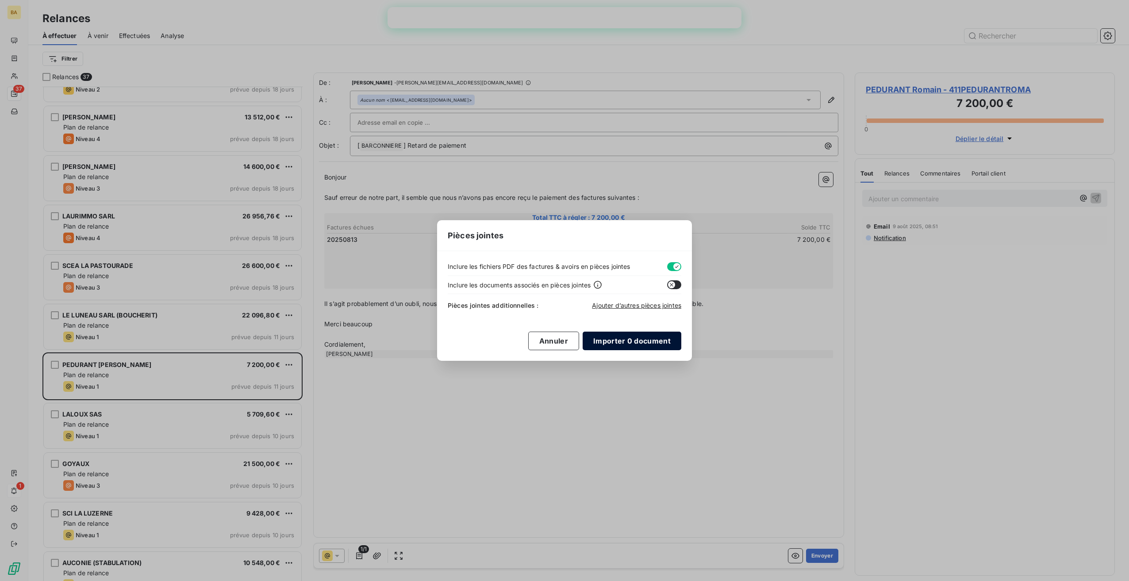
click at [621, 344] on button "Importer 0 document" at bounding box center [631, 341] width 99 height 19
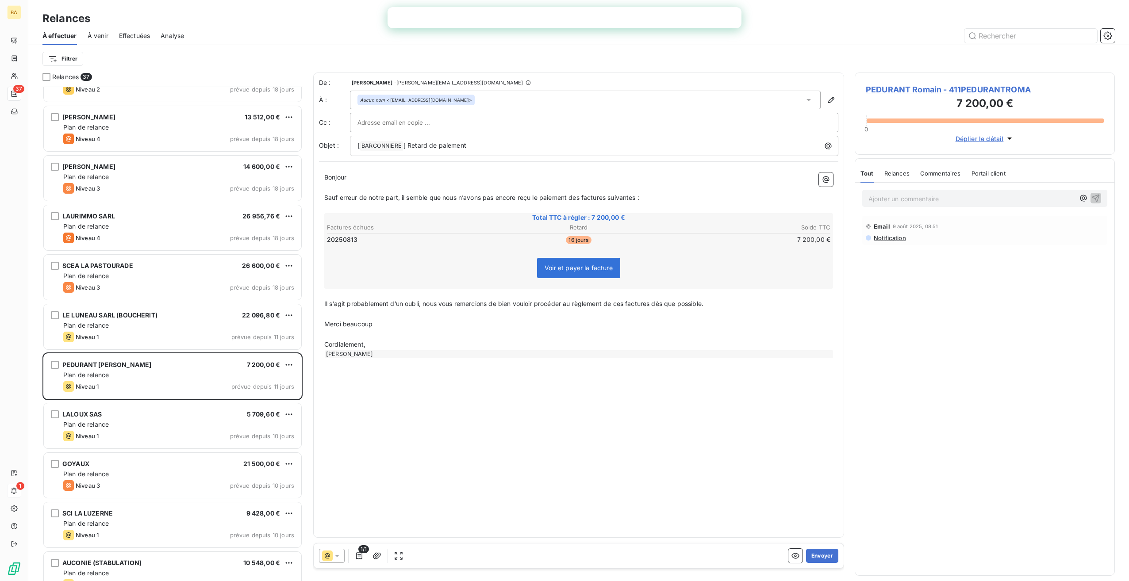
click at [458, 477] on div "De : [PERSON_NAME] - [PERSON_NAME][EMAIL_ADDRESS][DOMAIN_NAME] À : Aucun nom <[…" at bounding box center [578, 305] width 531 height 465
click at [374, 552] on icon "button" at bounding box center [376, 555] width 9 height 9
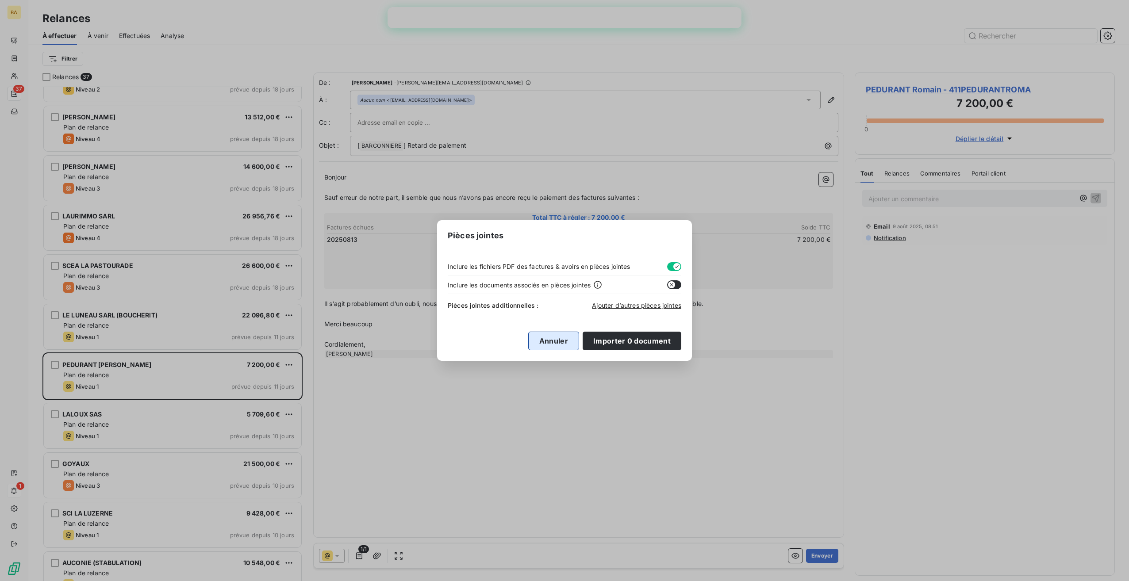
click at [562, 341] on button "Annuler" at bounding box center [553, 341] width 51 height 19
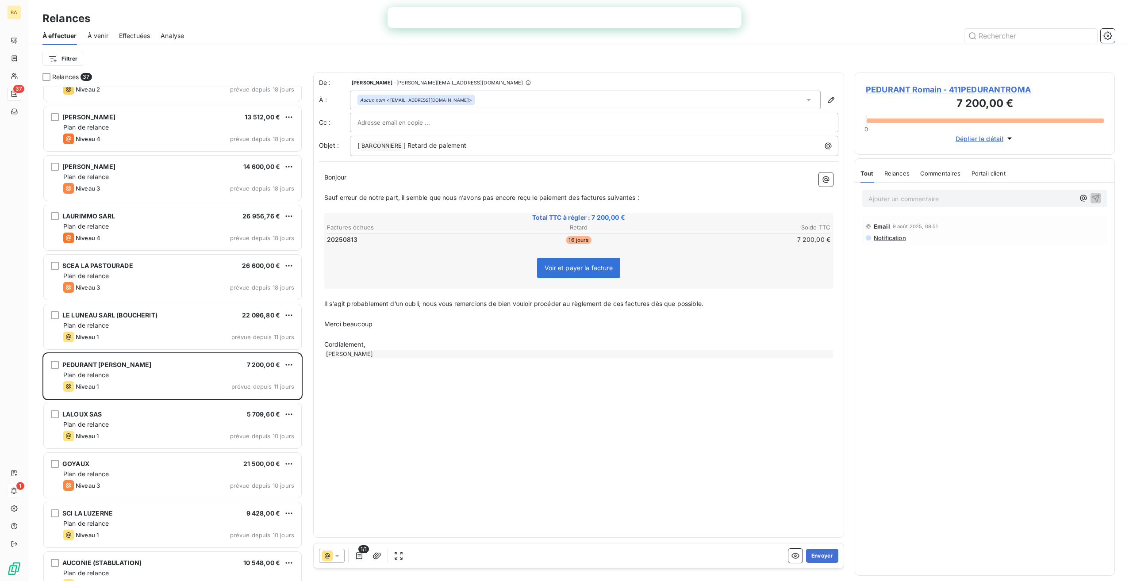
click at [535, 440] on div "De : [PERSON_NAME] - [PERSON_NAME][EMAIL_ADDRESS][DOMAIN_NAME] À : Aucun nom <[…" at bounding box center [578, 305] width 531 height 465
click at [819, 558] on button "Envoyer" at bounding box center [822, 556] width 32 height 14
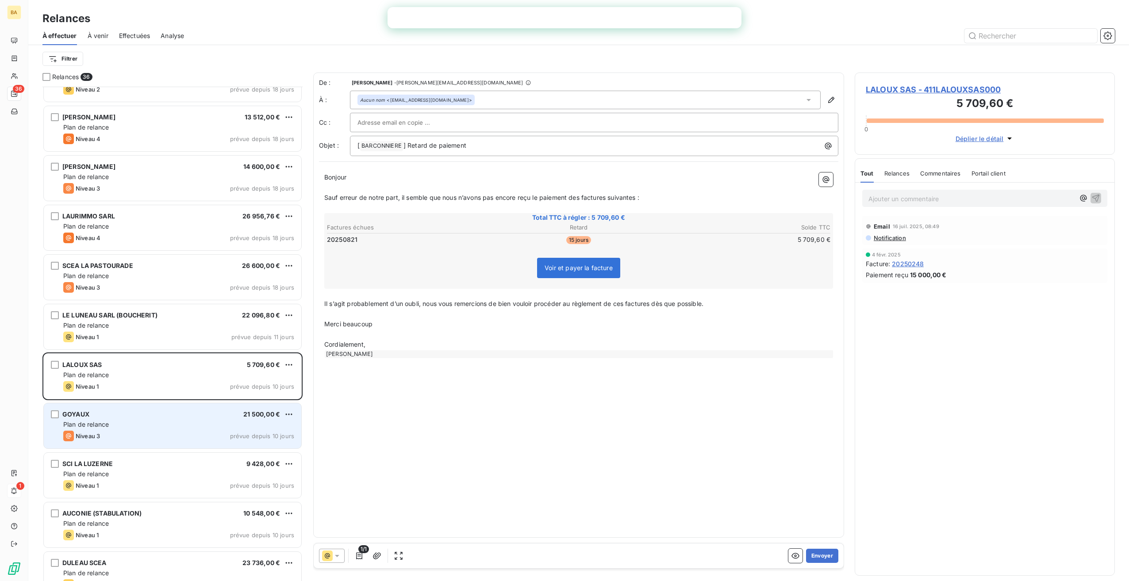
click at [130, 420] on div "Plan de relance" at bounding box center [178, 424] width 231 height 9
